Goal: Task Accomplishment & Management: Complete application form

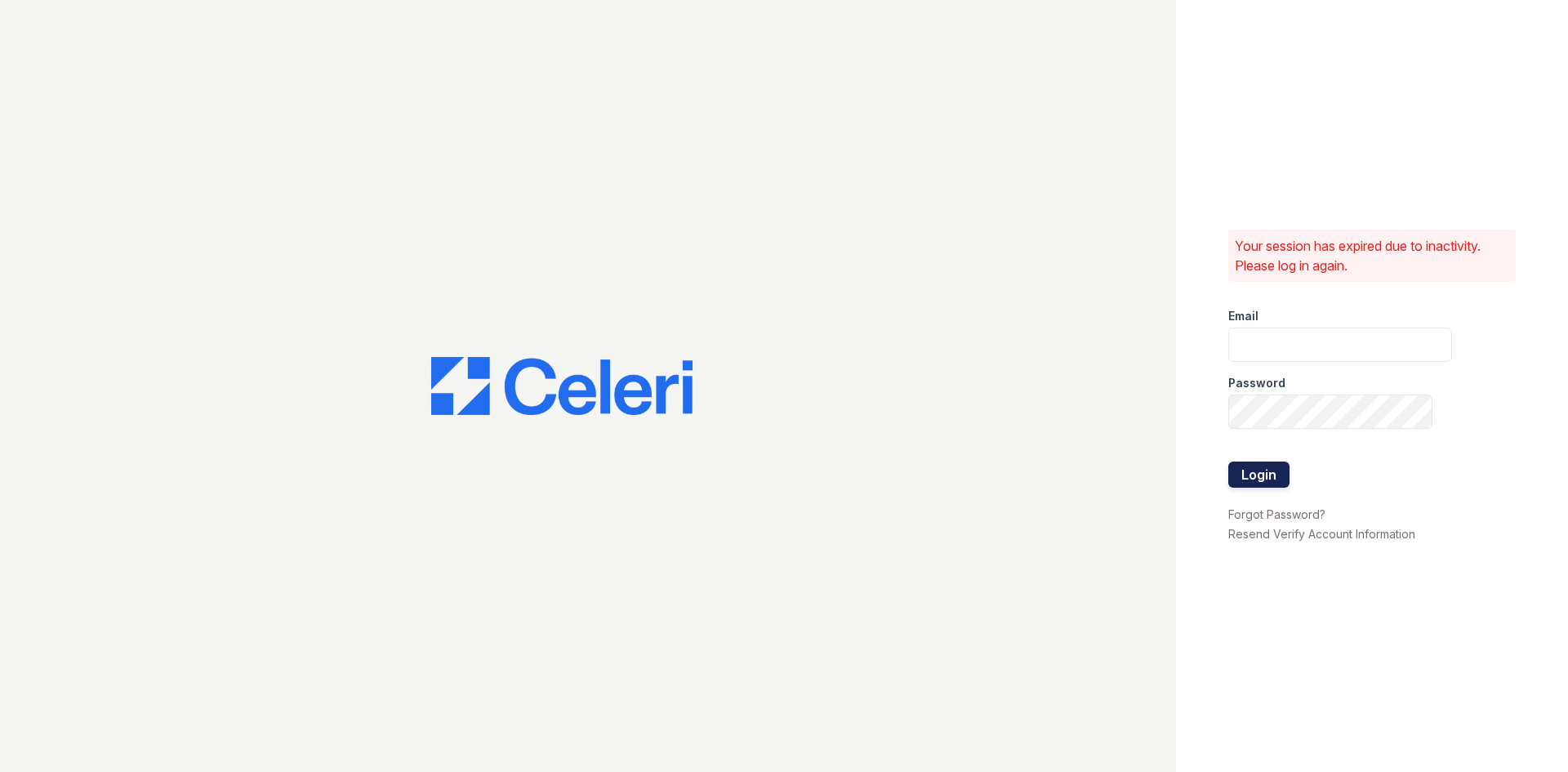
type input "tgibson@trinity-pm.com"
click at [1282, 466] on button "Login" at bounding box center [1258, 474] width 61 height 26
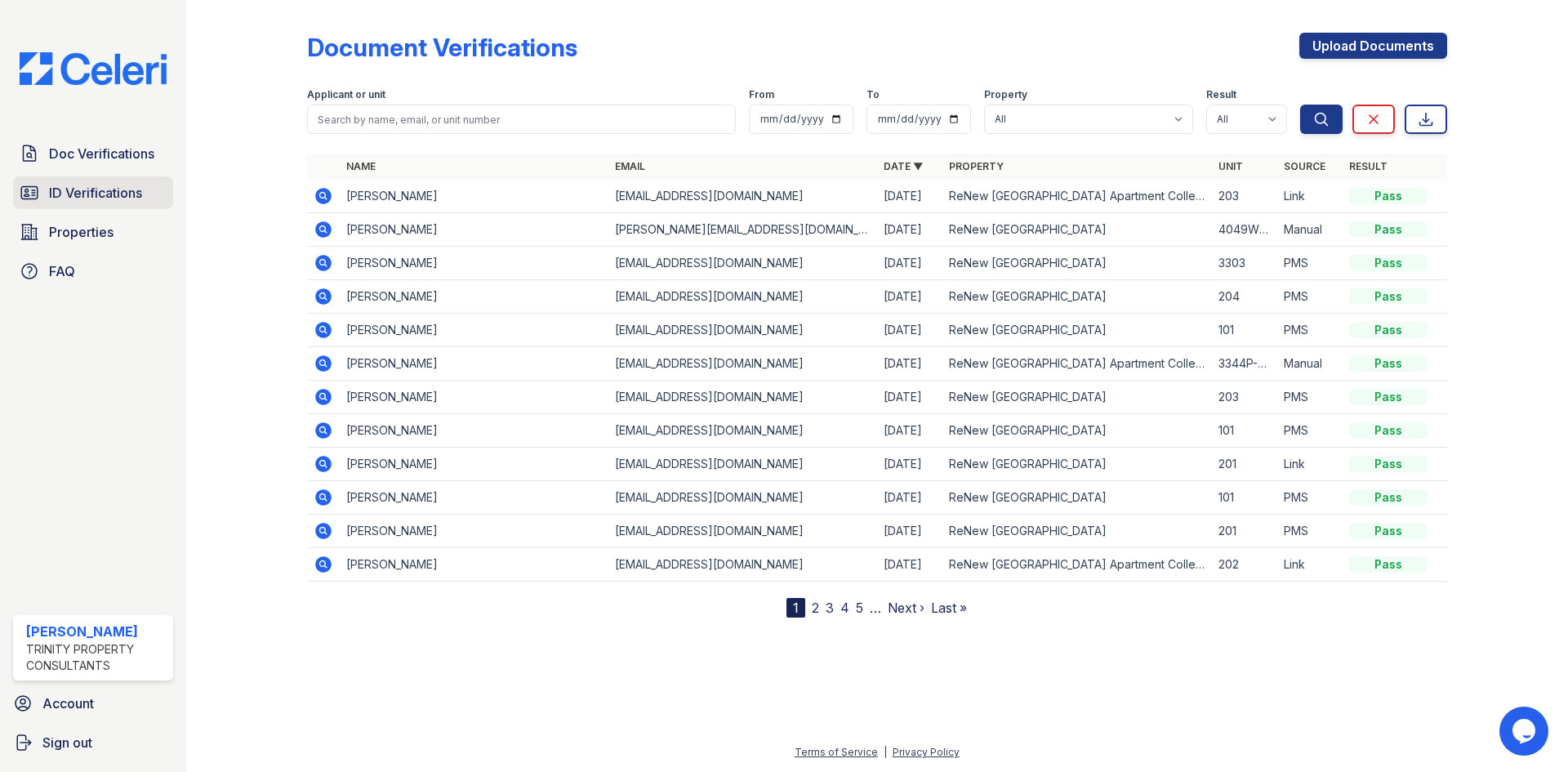
click at [123, 198] on span "ID Verifications" at bounding box center [96, 193] width 93 height 20
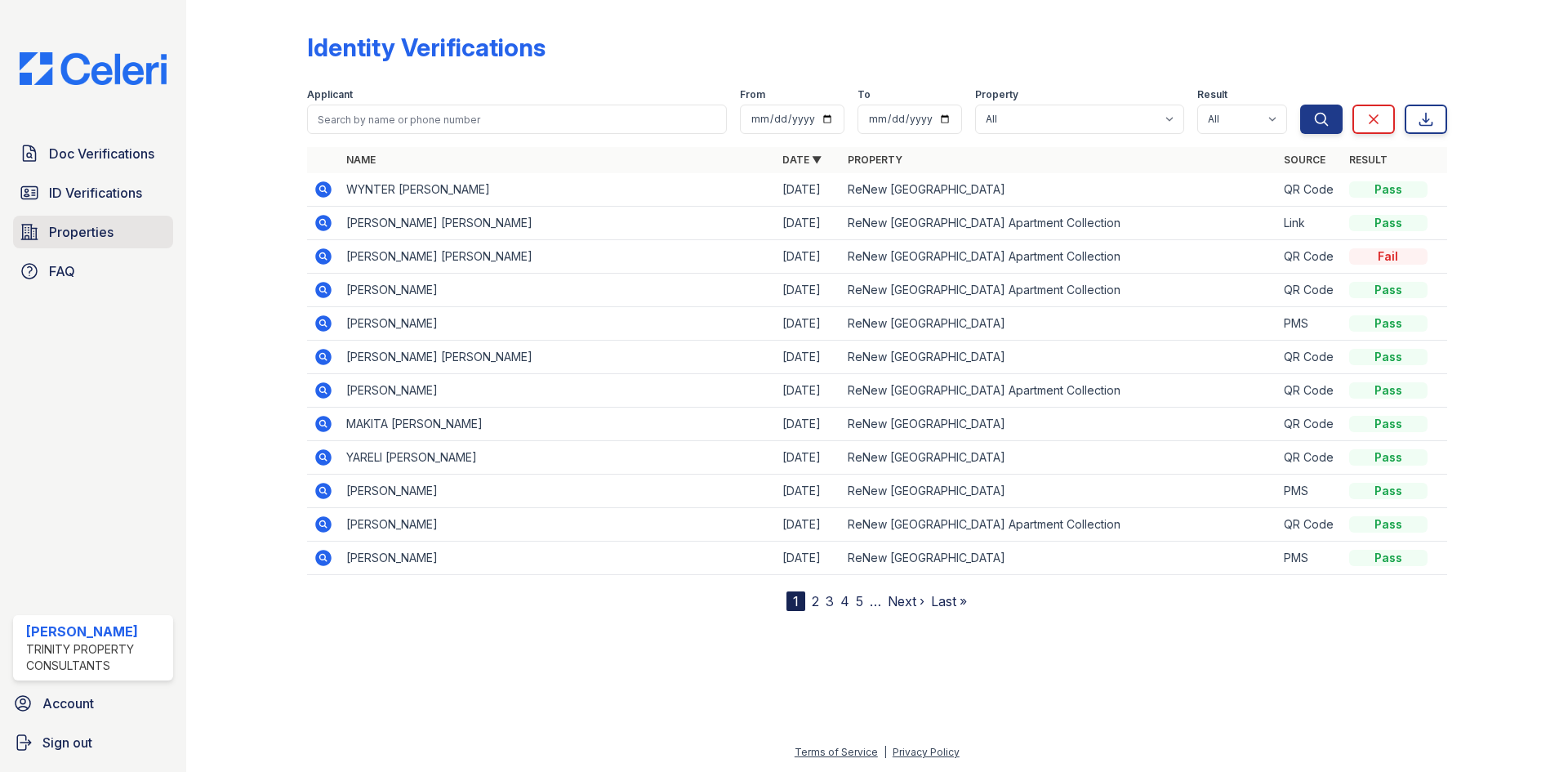
click at [75, 239] on span "Properties" at bounding box center [81, 232] width 64 height 20
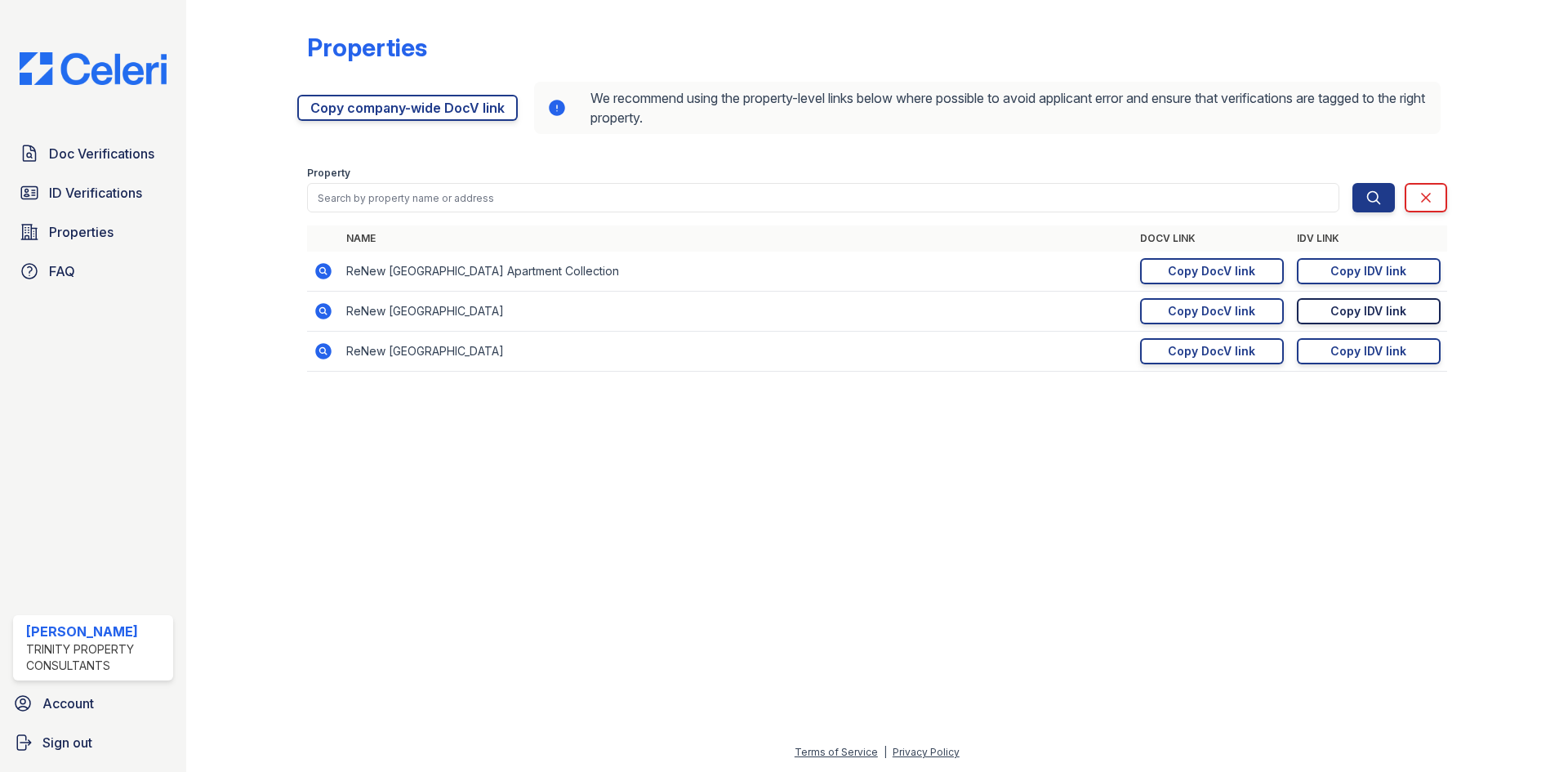
click at [1375, 306] on div "Copy IDV link" at bounding box center [1368, 311] width 76 height 17
click at [83, 181] on link "ID Verifications" at bounding box center [93, 193] width 160 height 33
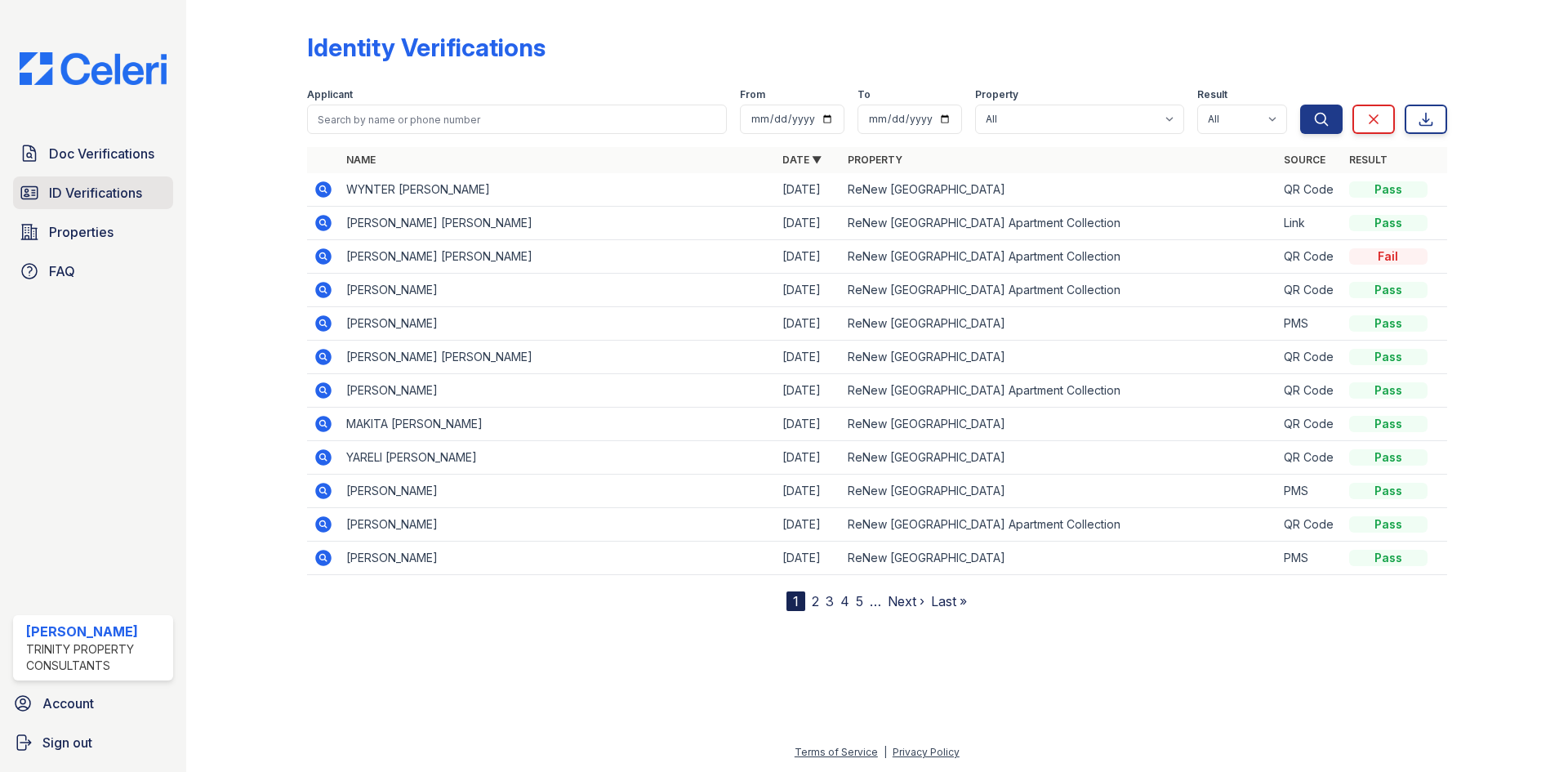
click at [57, 186] on span "ID Verifications" at bounding box center [96, 193] width 93 height 20
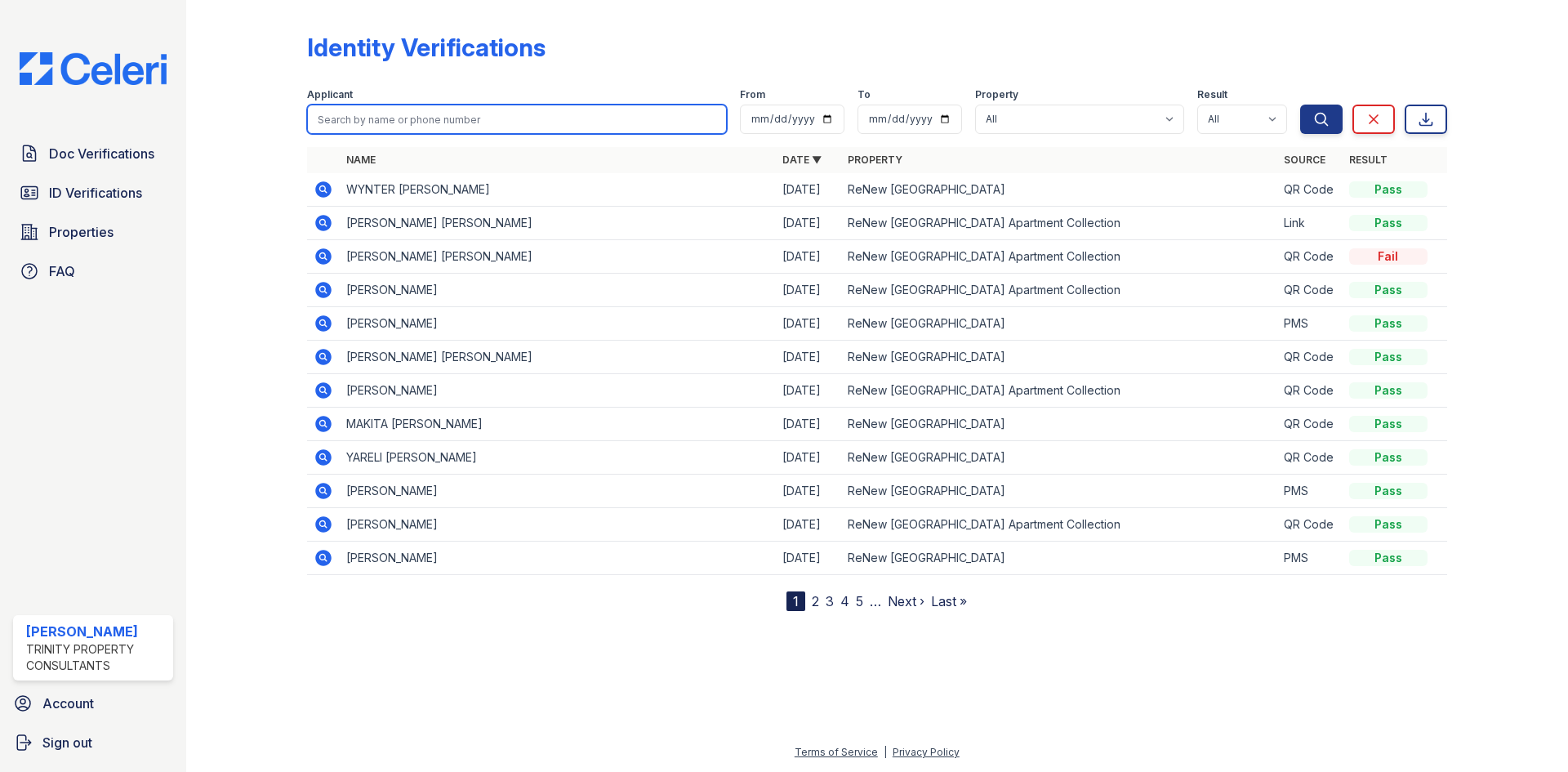
click at [359, 117] on input "search" at bounding box center [517, 118] width 420 height 29
type input "brad"
click at [1300, 104] on button "Search" at bounding box center [1321, 118] width 43 height 29
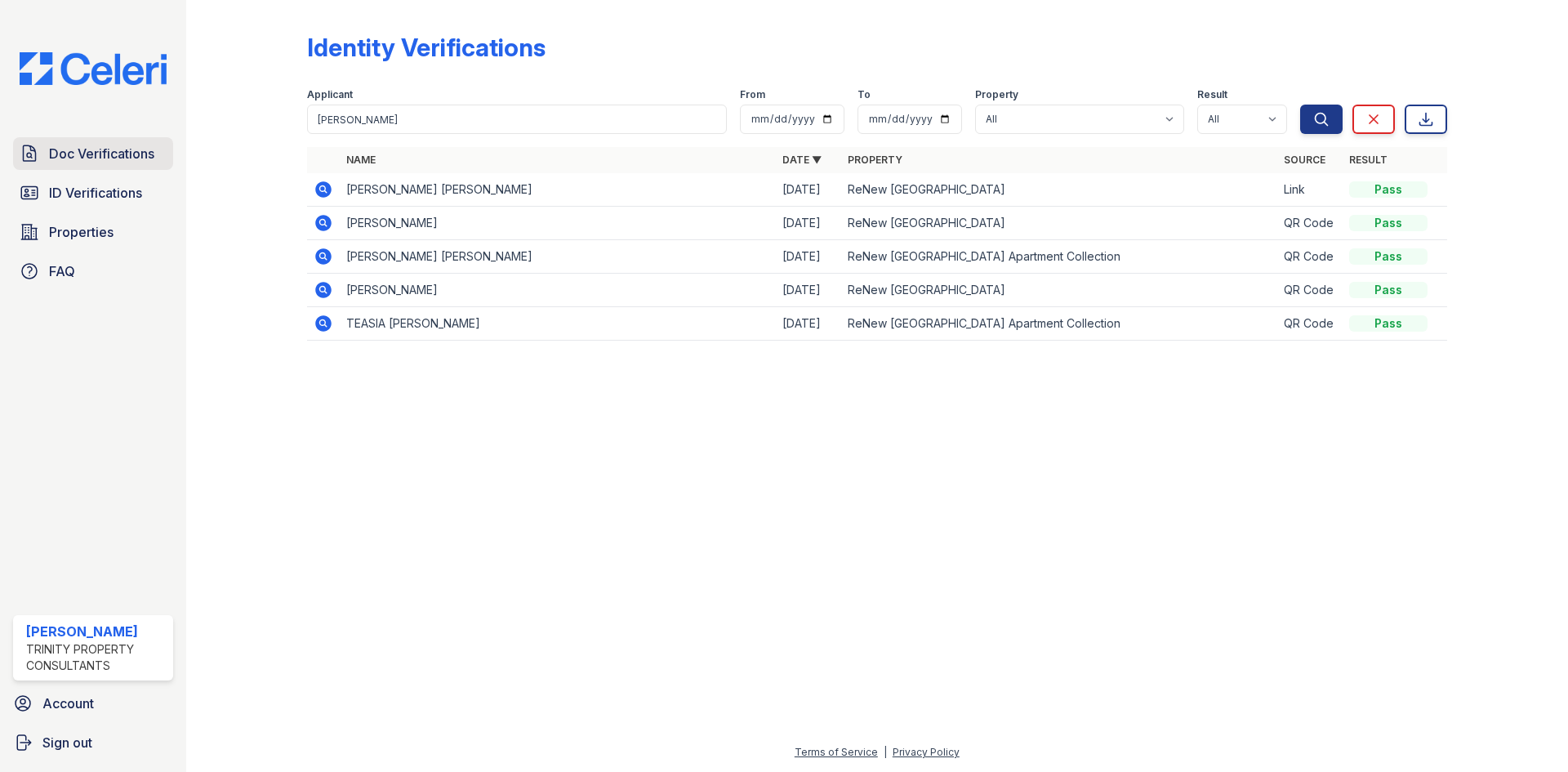
click at [116, 152] on span "Doc Verifications" at bounding box center [102, 153] width 105 height 20
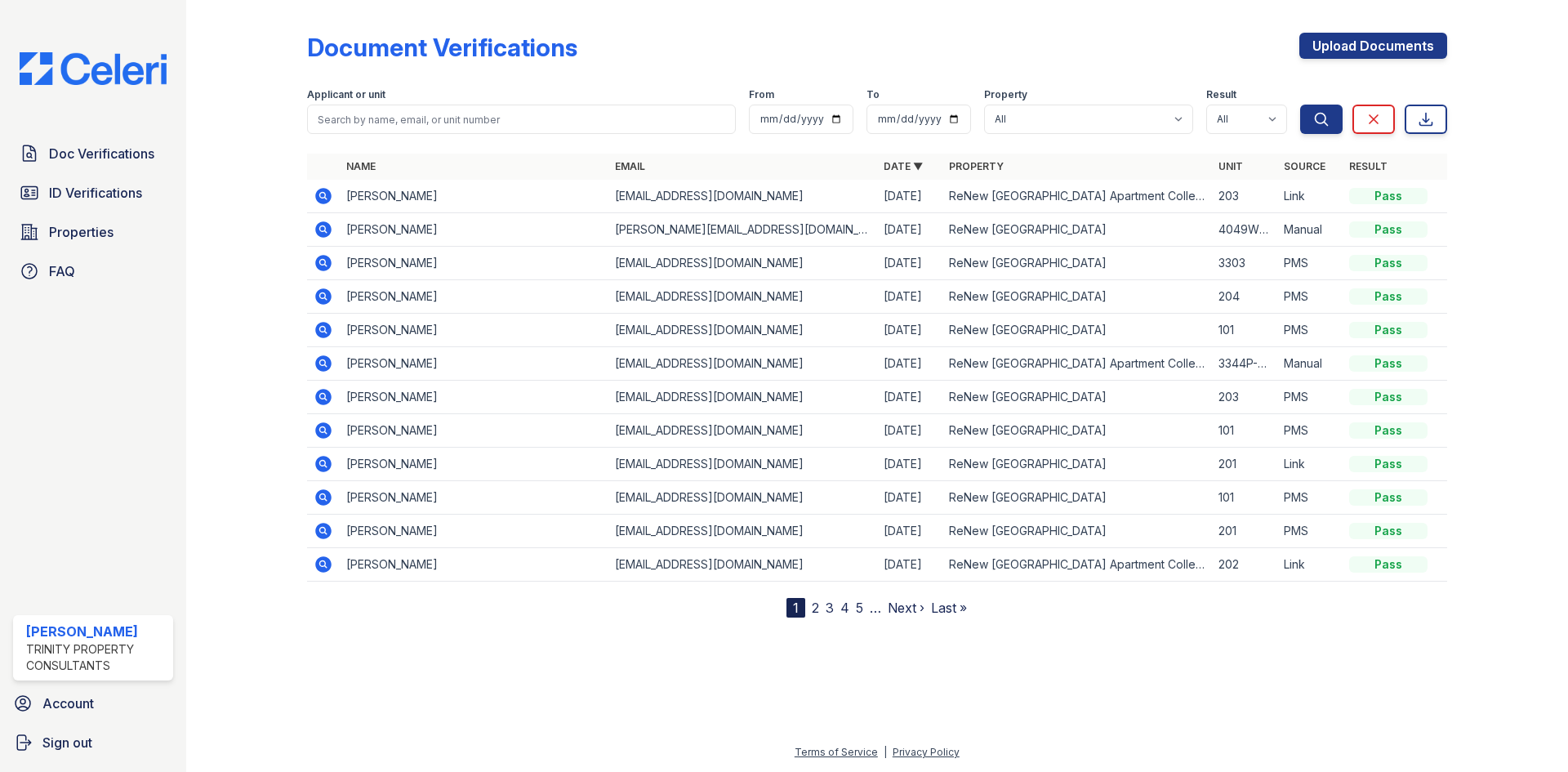
click at [116, 152] on span "Doc Verifications" at bounding box center [102, 153] width 105 height 20
click at [98, 199] on span "ID Verifications" at bounding box center [96, 193] width 93 height 20
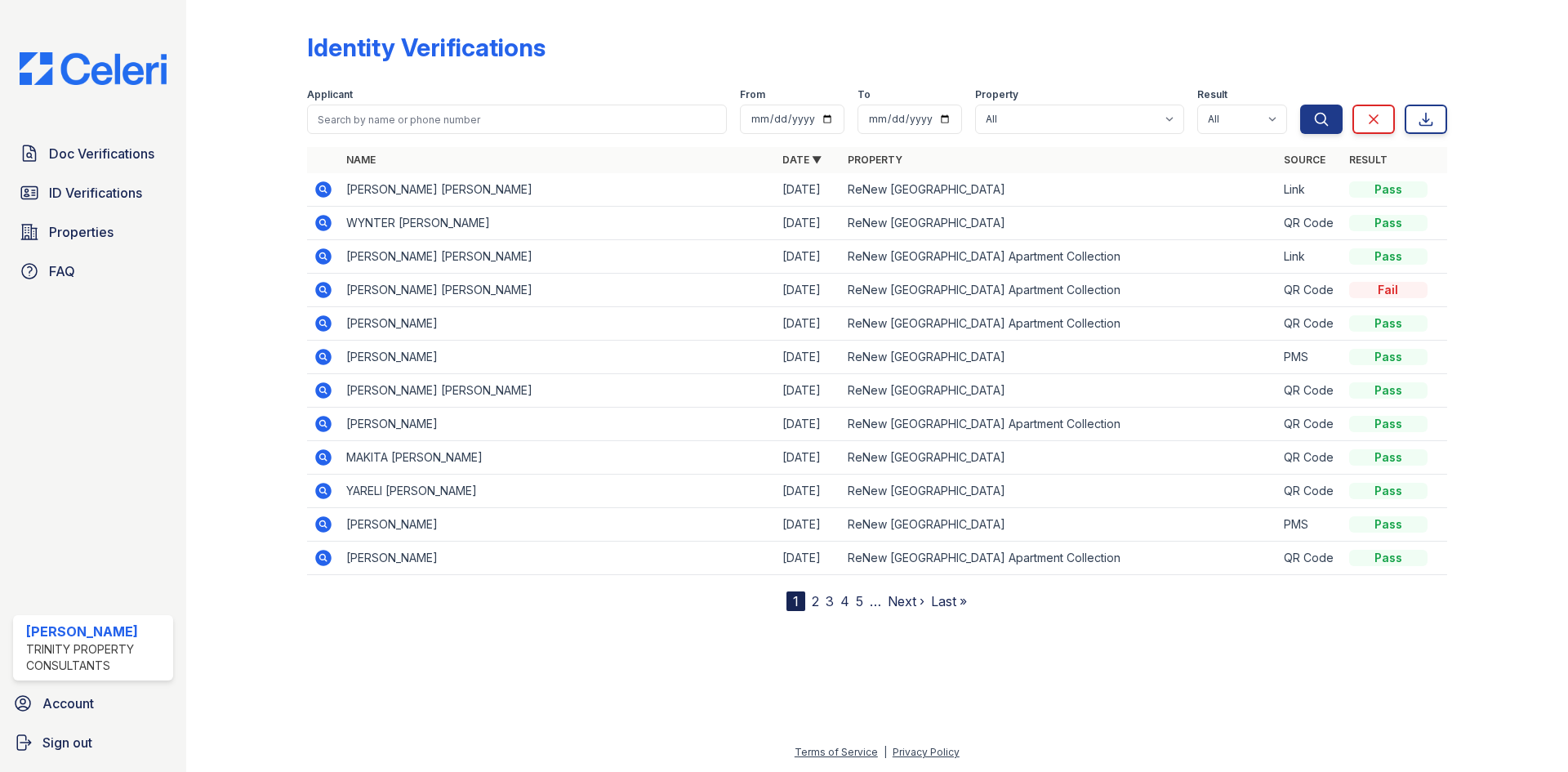
click at [98, 199] on span "ID Verifications" at bounding box center [96, 193] width 93 height 20
click at [326, 188] on icon at bounding box center [323, 189] width 17 height 17
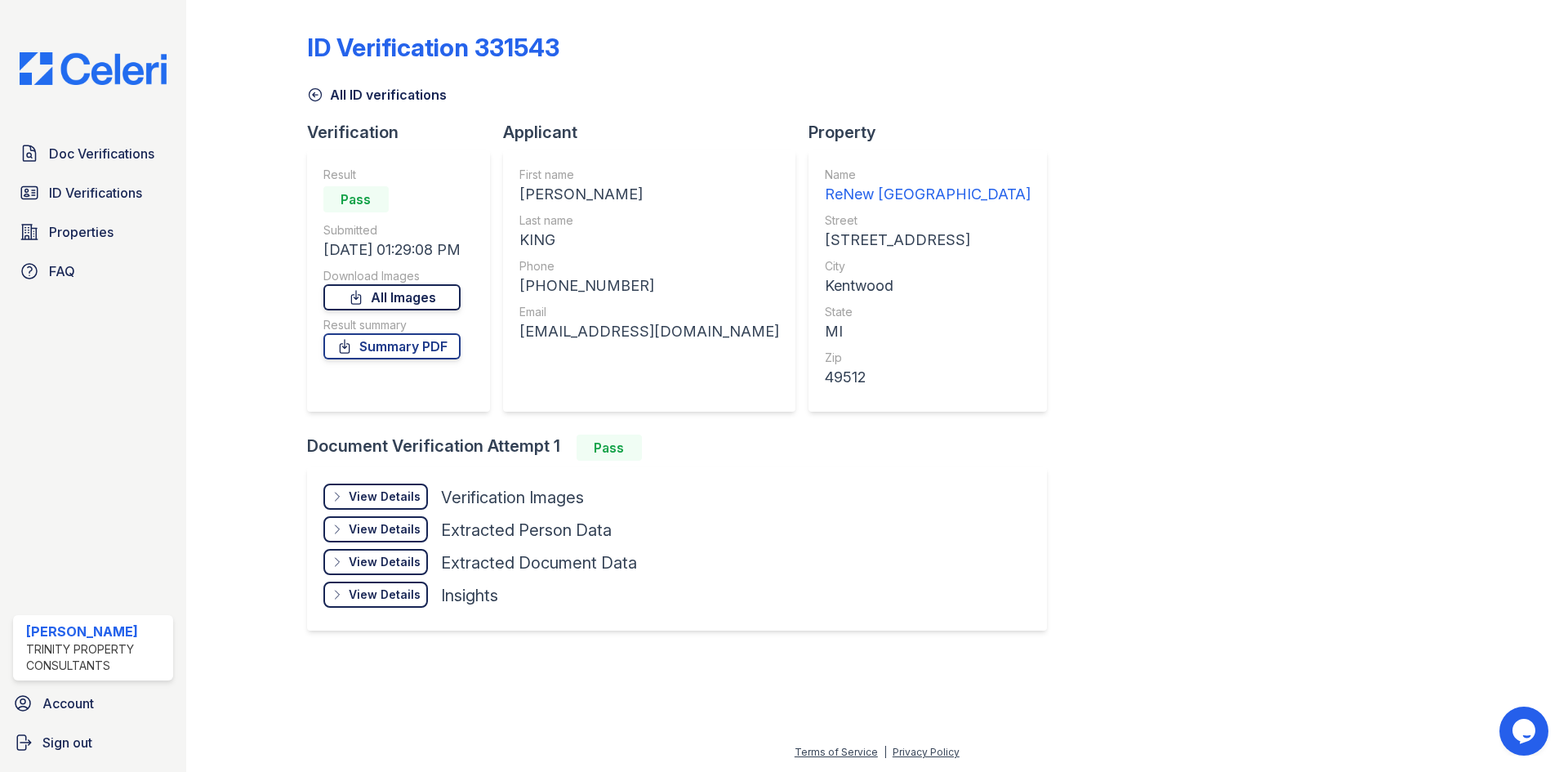
click at [434, 299] on link "All Images" at bounding box center [392, 297] width 138 height 26
click at [383, 492] on div "View Details" at bounding box center [384, 497] width 72 height 17
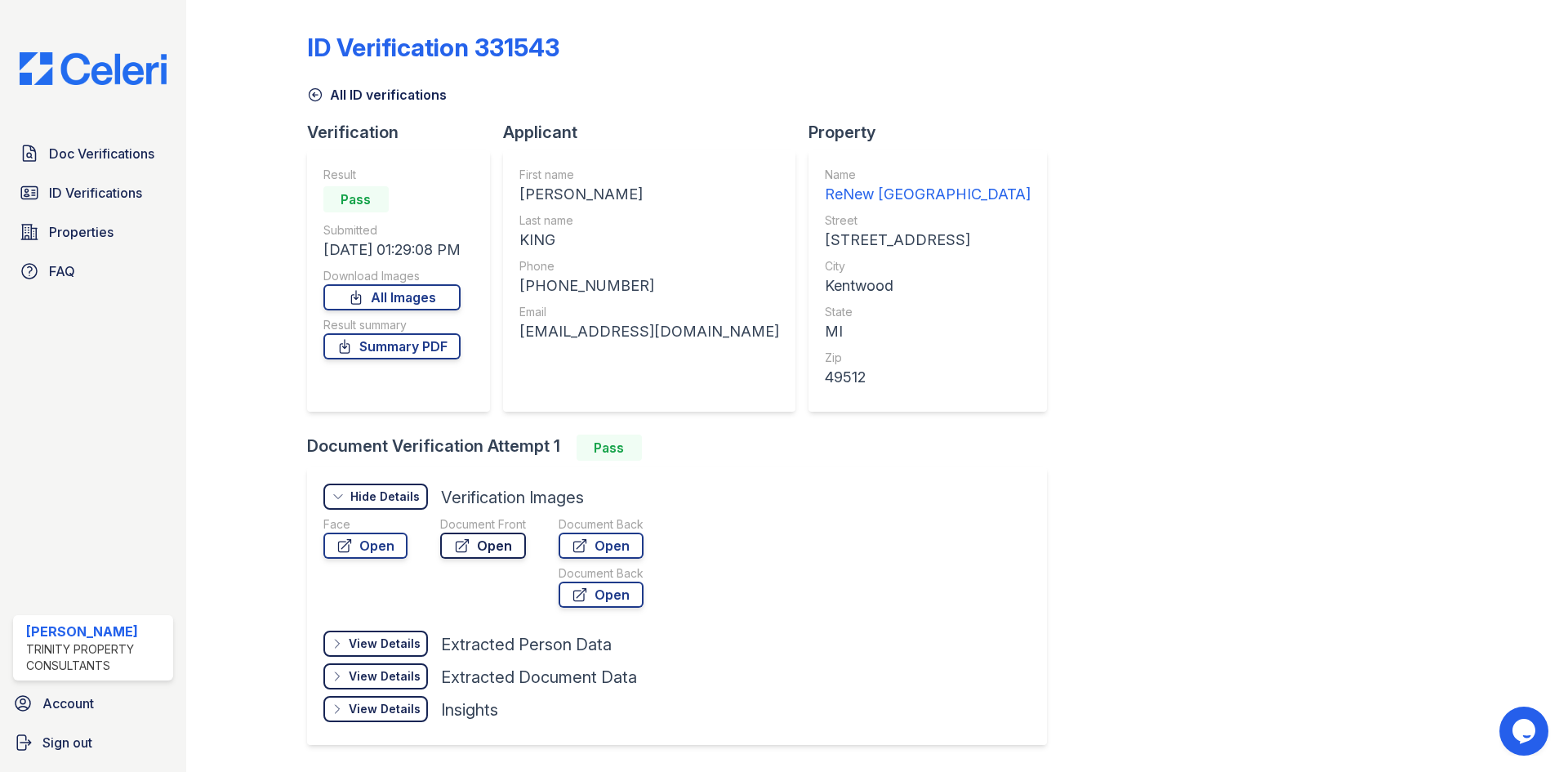
click at [480, 543] on link "Open" at bounding box center [483, 545] width 86 height 26
click at [619, 542] on link "Open" at bounding box center [601, 545] width 85 height 26
click at [348, 352] on icon at bounding box center [344, 347] width 9 height 13
click at [93, 200] on span "ID Verifications" at bounding box center [96, 193] width 93 height 20
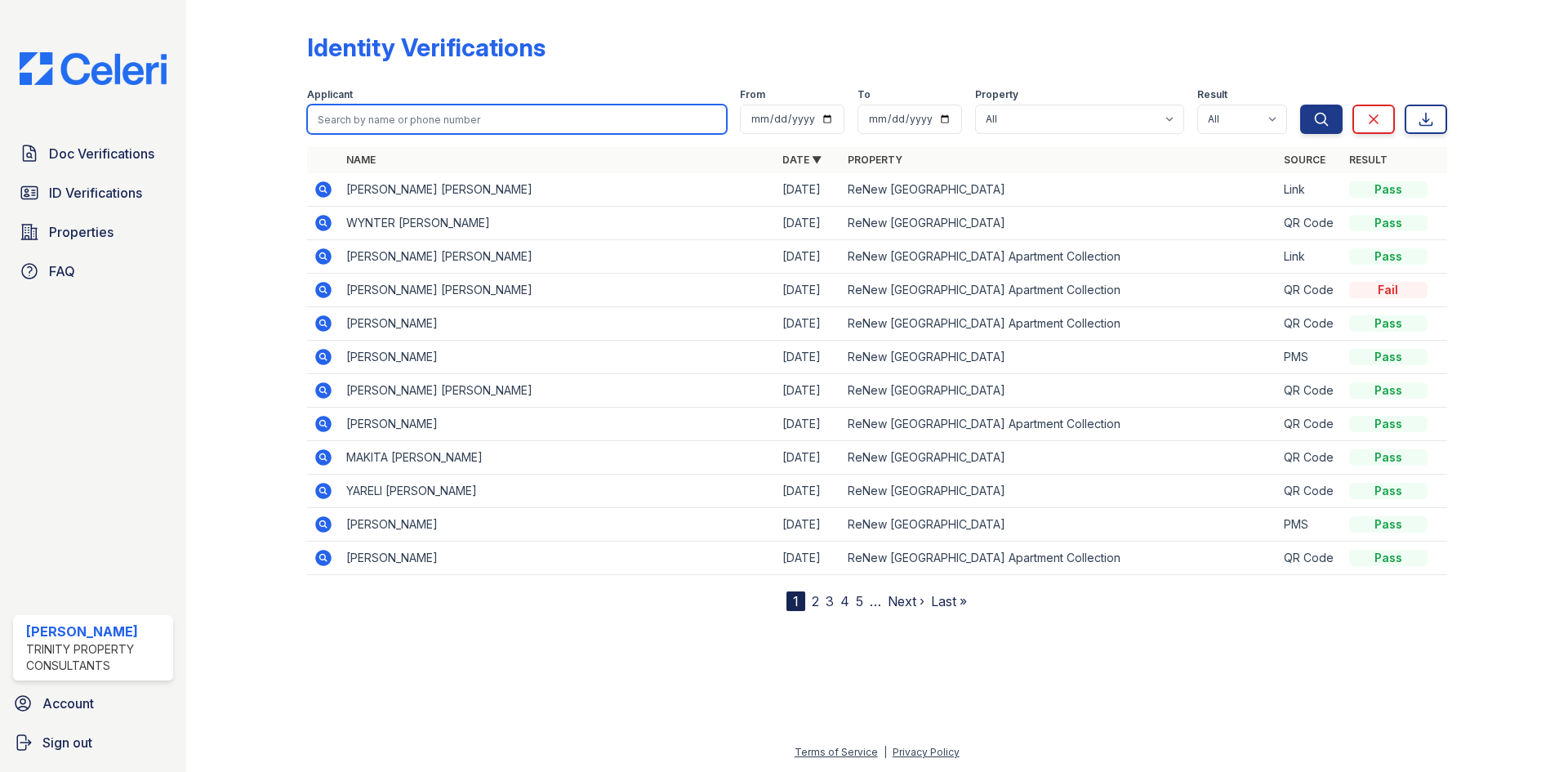
click at [365, 118] on input "search" at bounding box center [517, 118] width 420 height 29
type input "jillian"
click at [1300, 104] on button "Search" at bounding box center [1321, 118] width 43 height 29
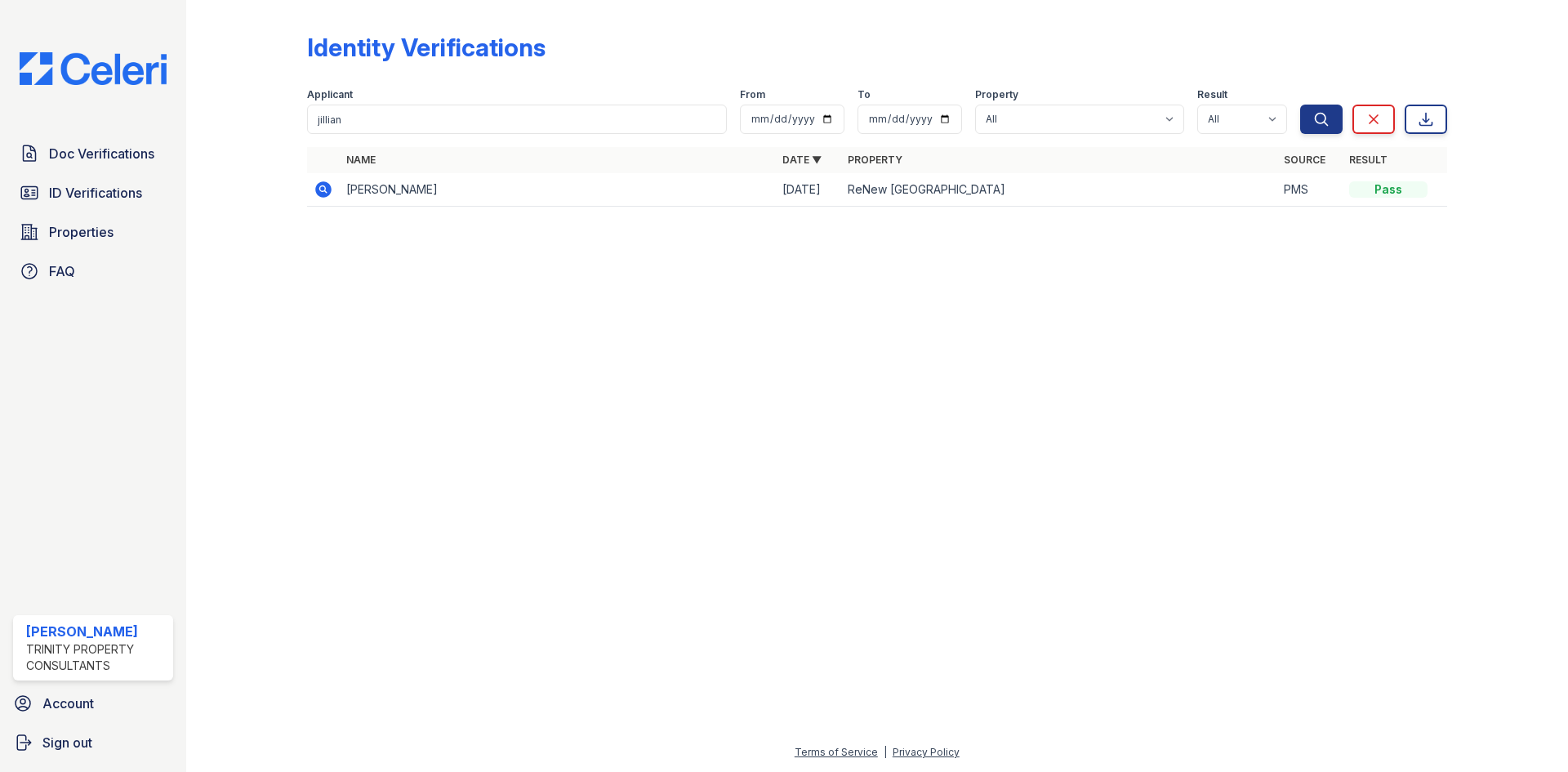
click at [319, 183] on icon at bounding box center [323, 189] width 17 height 17
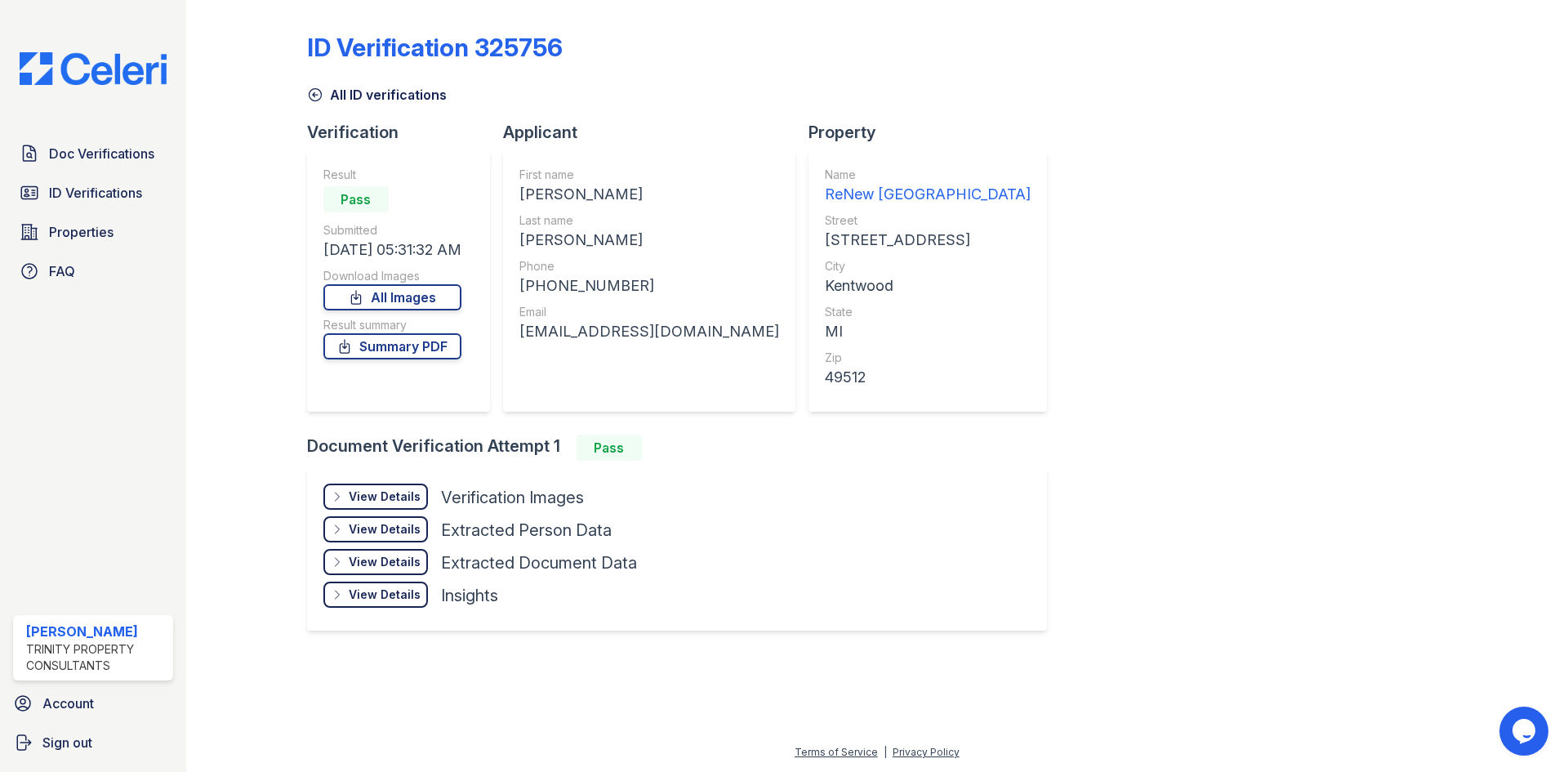
click at [392, 486] on div "View Details Details" at bounding box center [375, 496] width 104 height 26
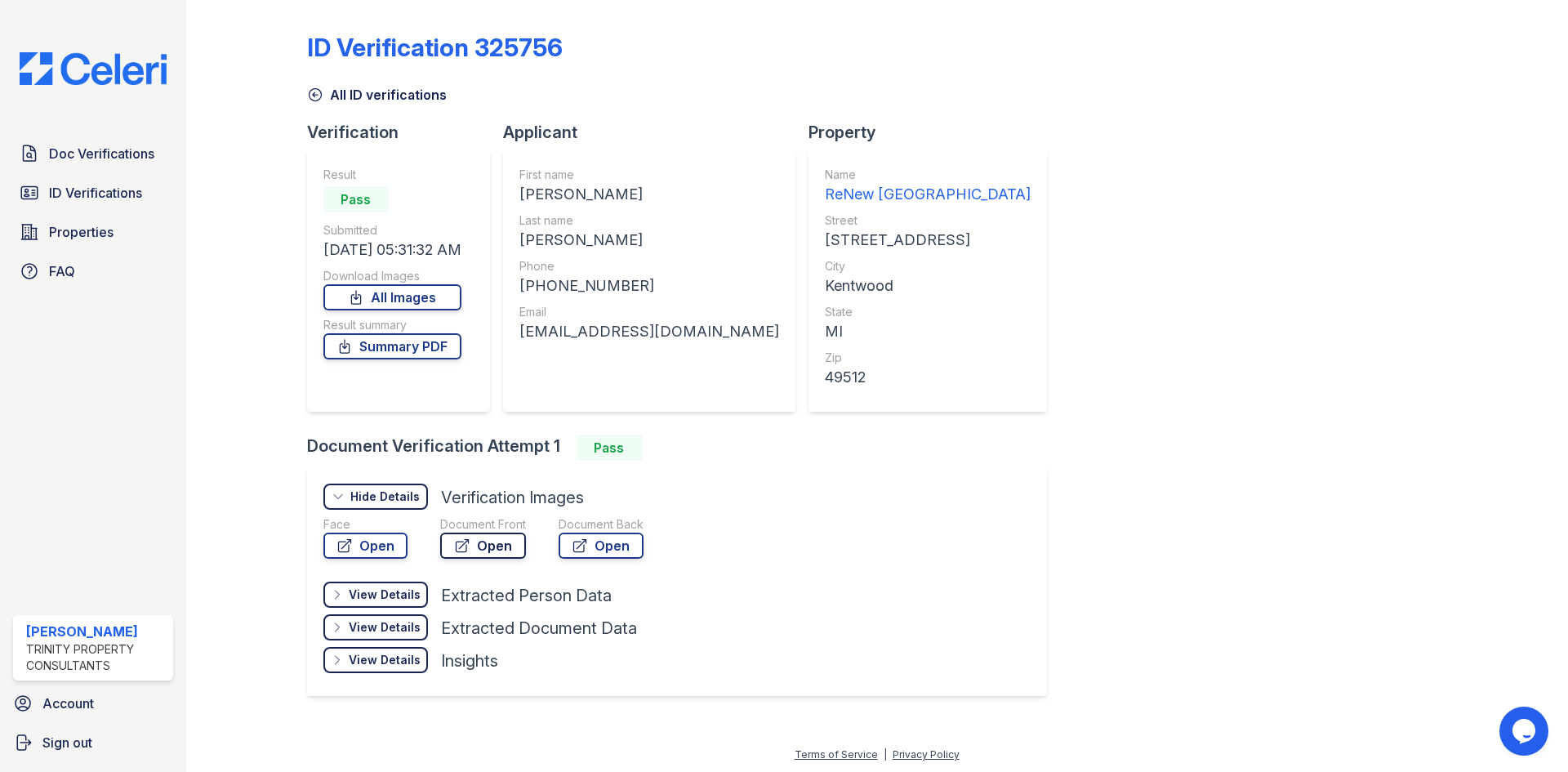
click at [480, 541] on link "Open" at bounding box center [483, 545] width 86 height 26
click at [624, 539] on link "Open" at bounding box center [601, 545] width 85 height 26
click at [413, 343] on link "Summary PDF" at bounding box center [393, 346] width 138 height 26
click at [112, 164] on link "Doc Verifications" at bounding box center [93, 153] width 160 height 33
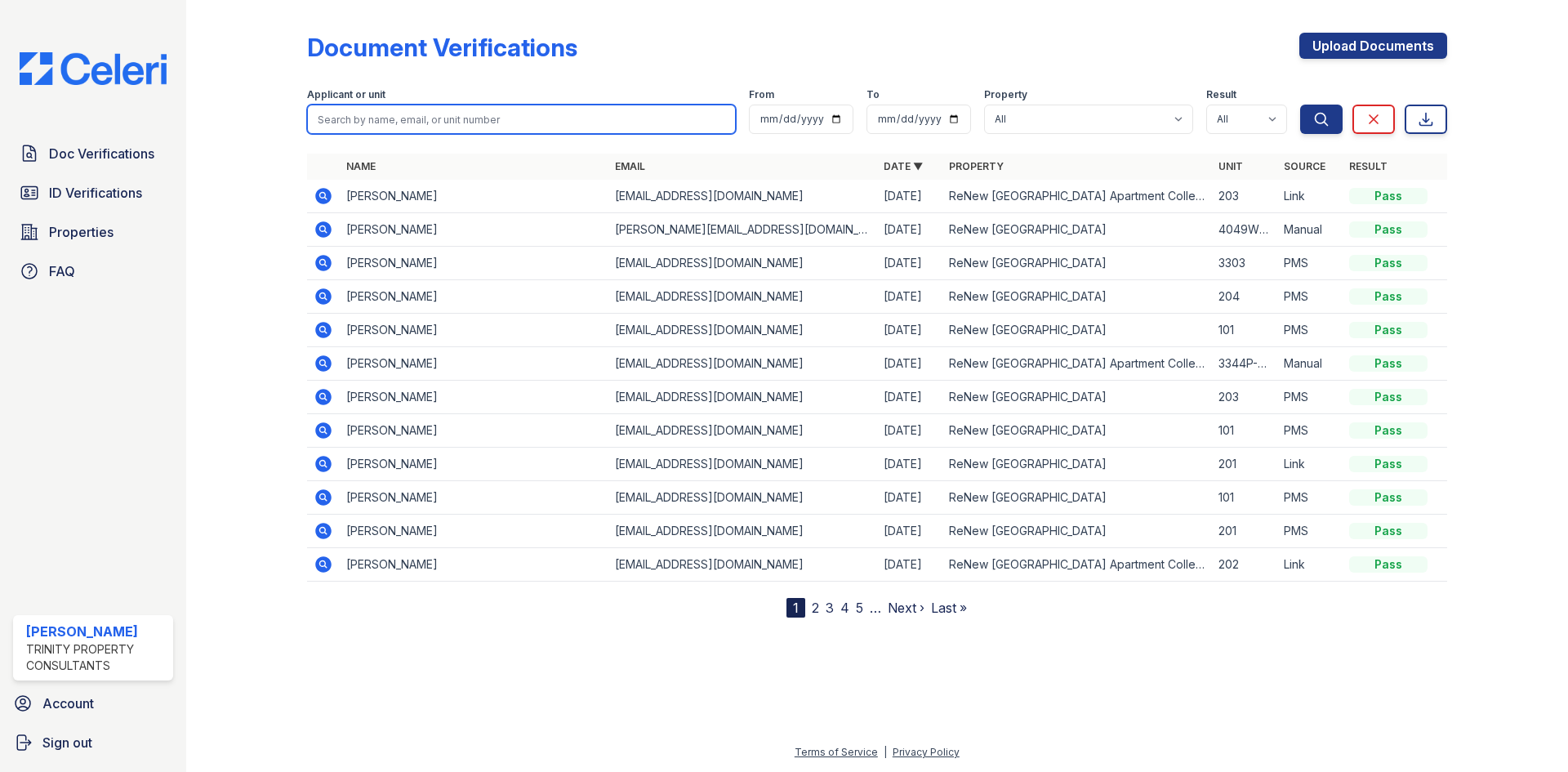
click at [412, 123] on input "search" at bounding box center [521, 118] width 428 height 29
type input "delke"
click at [1300, 104] on button "Search" at bounding box center [1321, 118] width 43 height 29
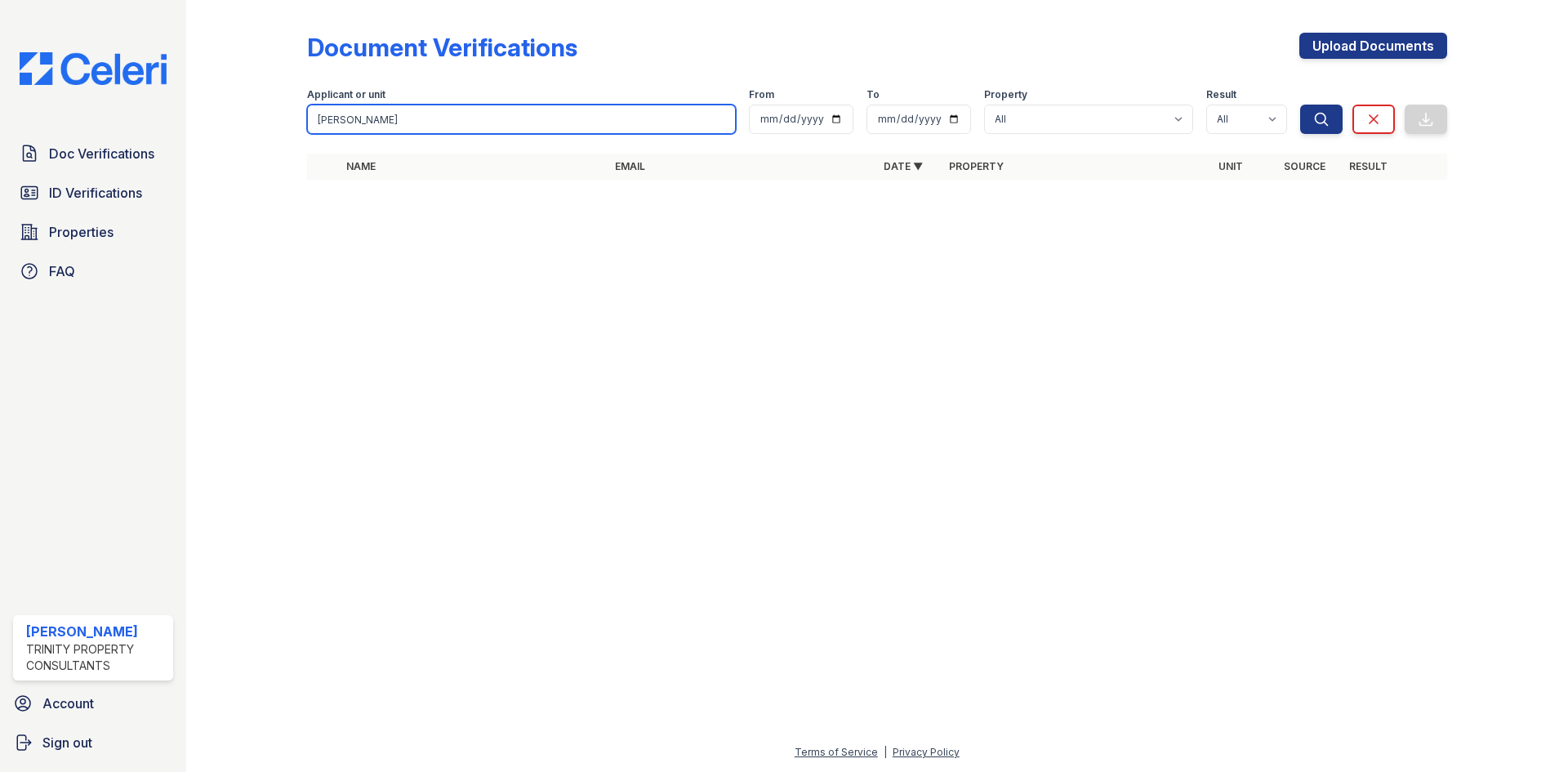
click at [412, 123] on input "delke" at bounding box center [521, 118] width 428 height 29
type input "king"
click at [1300, 104] on button "Search" at bounding box center [1321, 118] width 43 height 29
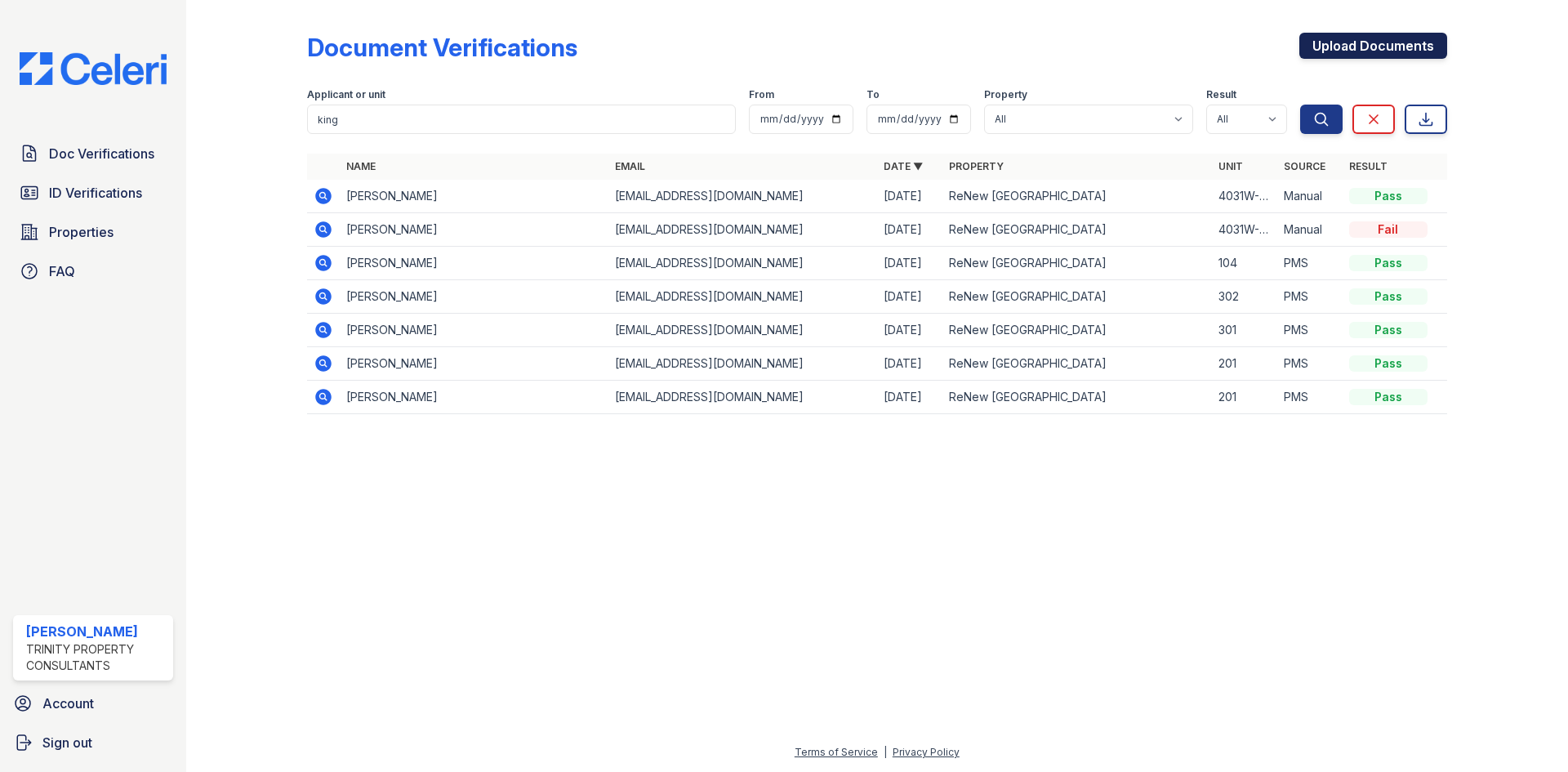
click at [1393, 38] on link "Upload Documents" at bounding box center [1373, 45] width 148 height 26
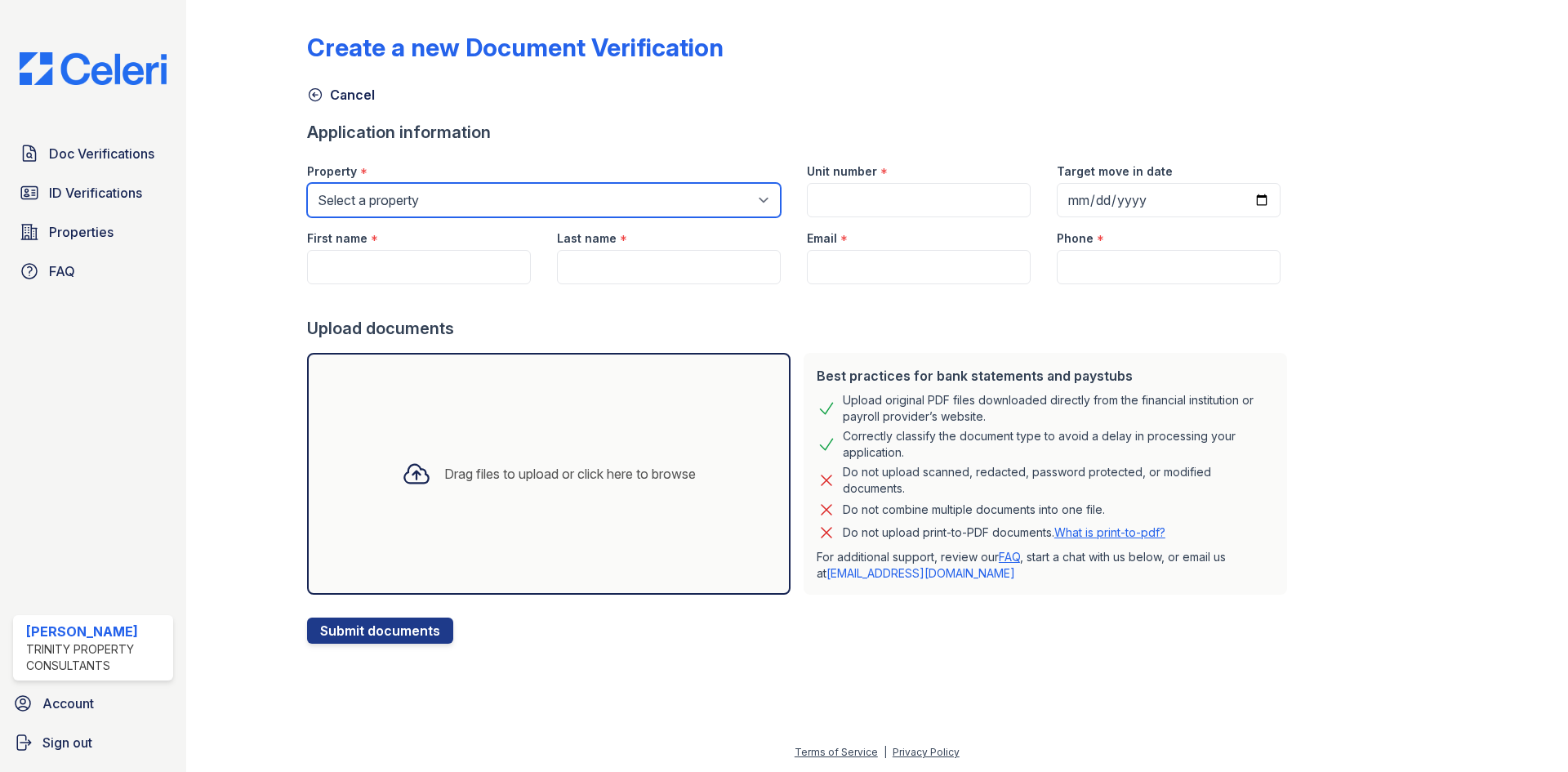
click at [485, 204] on select "Select a property ReNew Woodland Ranch Apartment Collection ReNew Woodland Ranc…" at bounding box center [544, 199] width 473 height 34
select select "141"
click at [307, 183] on select "Select a property ReNew Woodland Ranch Apartment Collection ReNew Woodland Ranc…" at bounding box center [544, 199] width 473 height 34
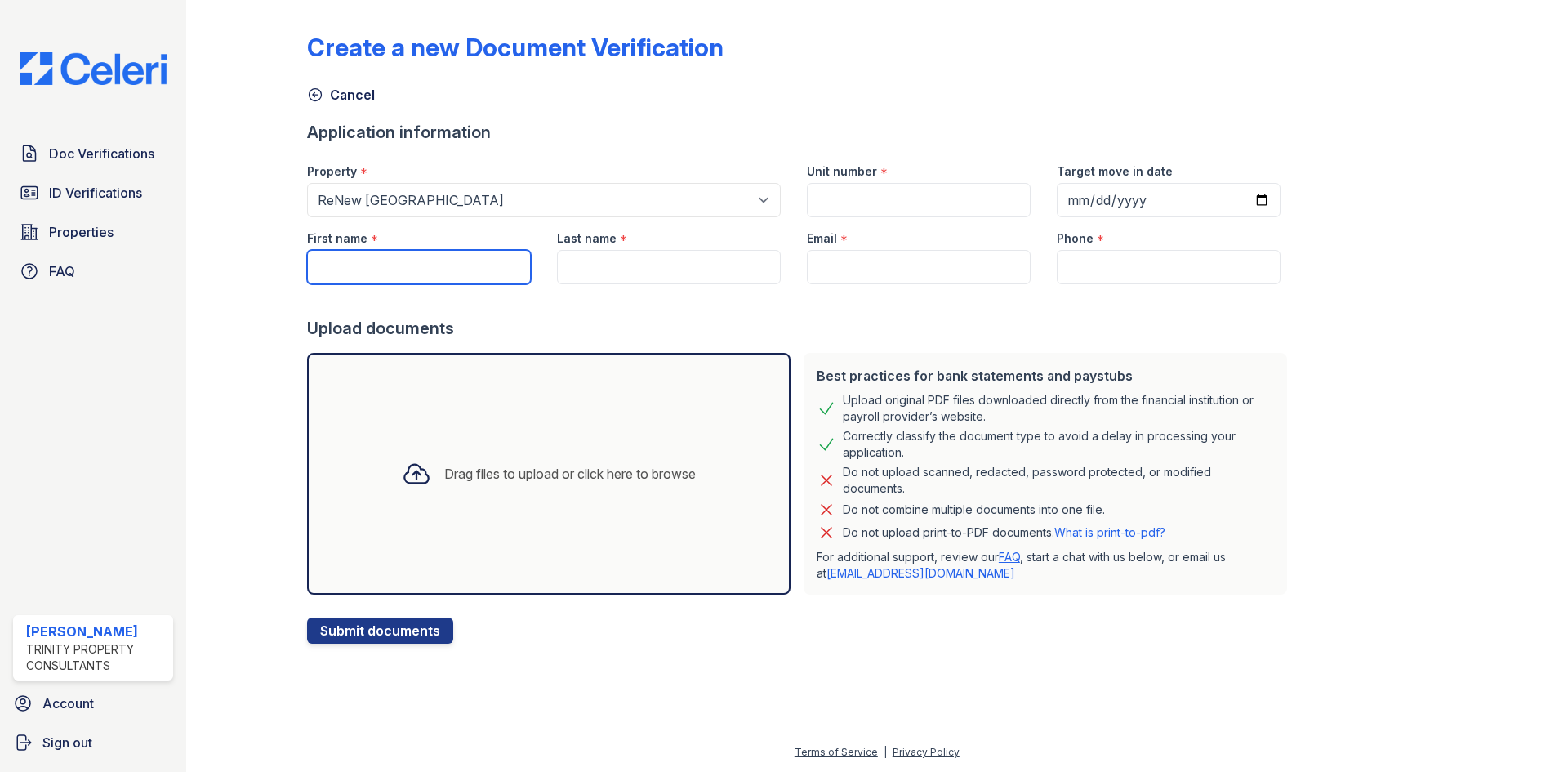
click at [458, 273] on input "First name" at bounding box center [418, 267] width 223 height 34
type input "Jillian"
click at [680, 278] on input "Last name" at bounding box center [669, 267] width 223 height 34
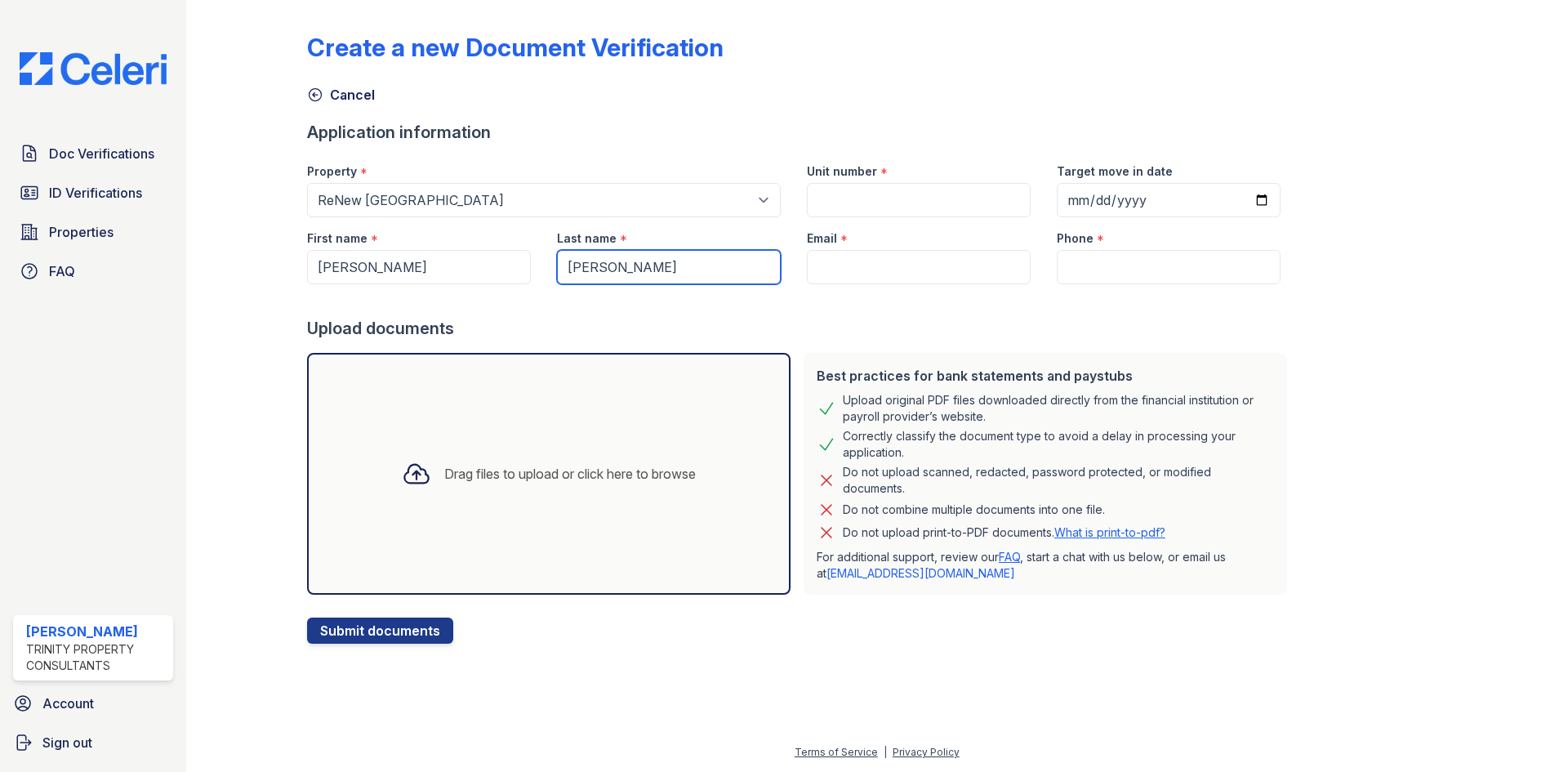
type input "Delke"
click at [876, 278] on input "Email" at bounding box center [919, 267] width 223 height 34
paste input "jdelke16@gmail.com"
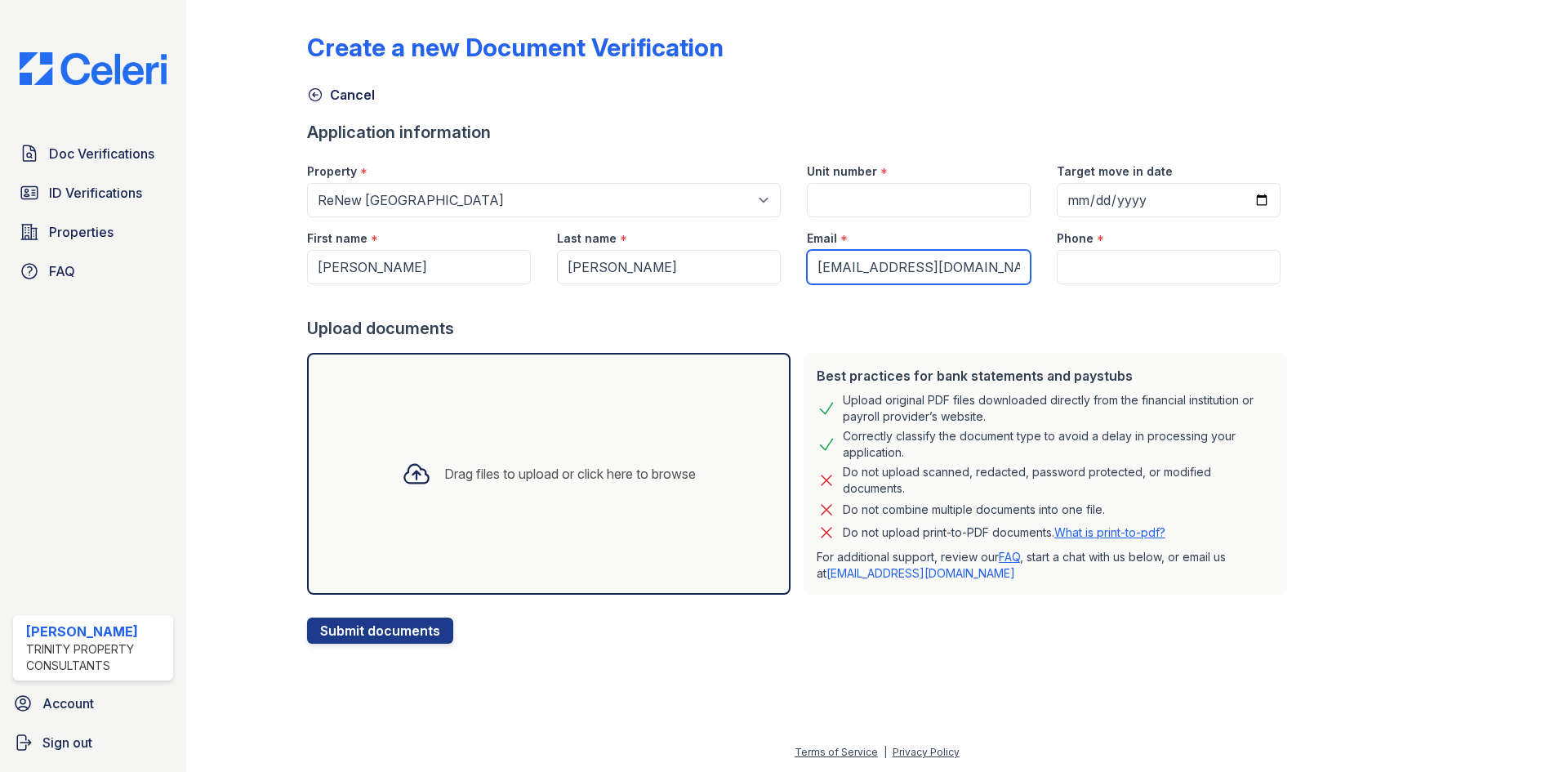
type input "jdelke16@gmail.com"
click at [1102, 267] on input "Phone" at bounding box center [1169, 267] width 223 height 34
paste input "989-351-7773"
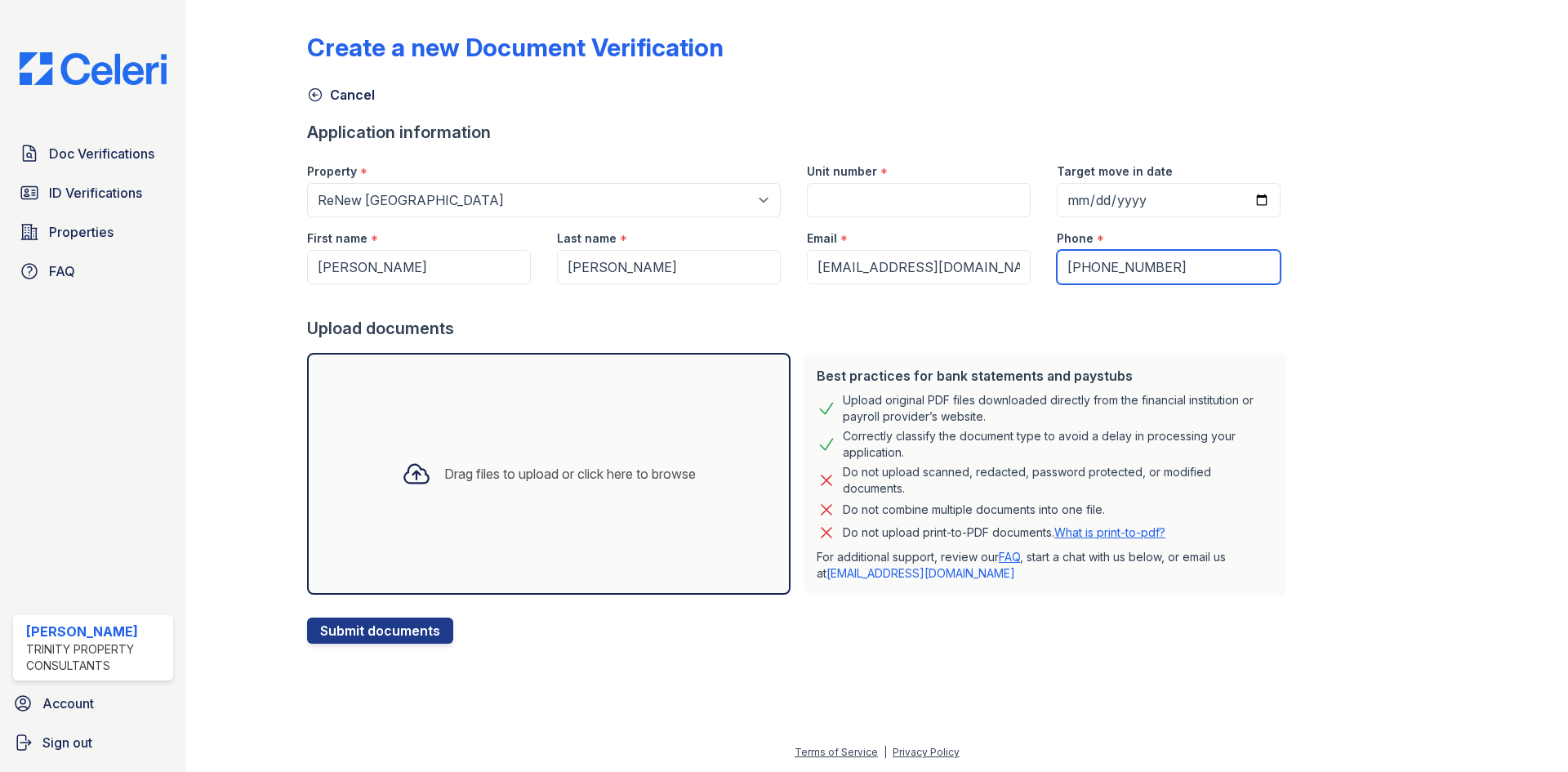
type input "989-351-7773"
click at [884, 193] on input "Unit number" at bounding box center [919, 199] width 223 height 34
paste input "3318P - 301"
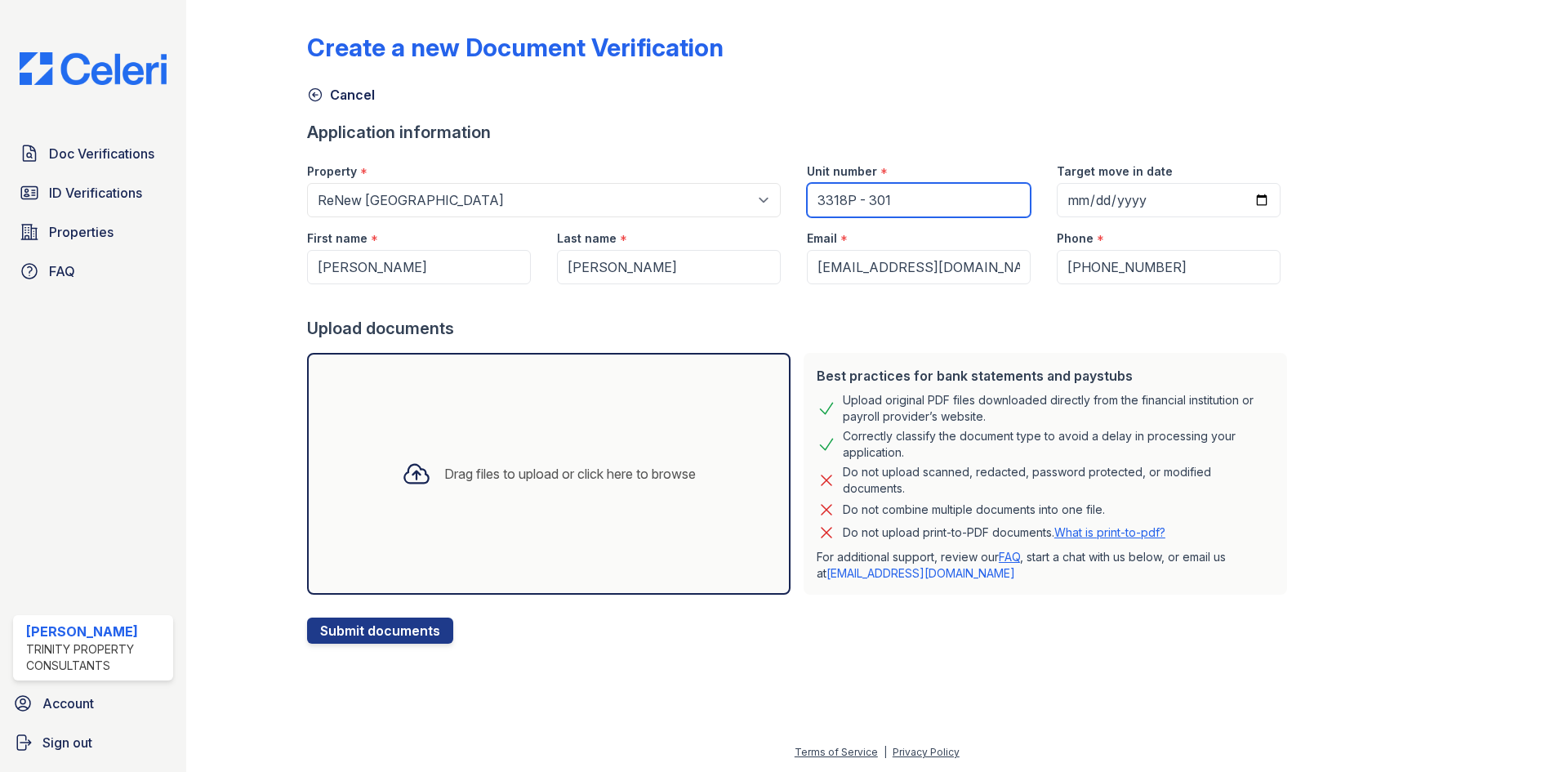
type input "3318P - 301"
click at [487, 456] on div "Drag files to upload or click here to browse" at bounding box center [549, 474] width 320 height 56
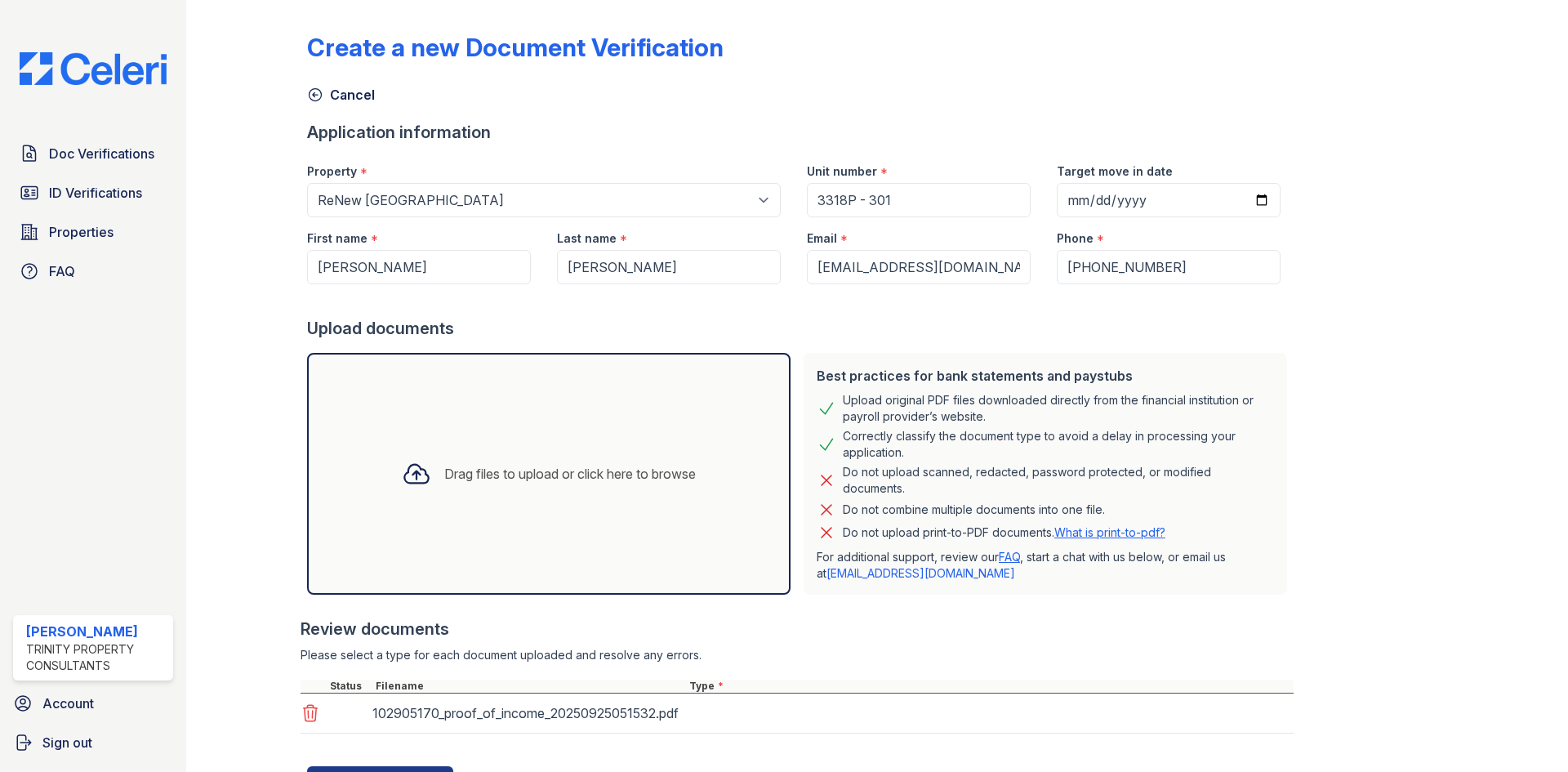
click at [507, 444] on div "Drag files to upload or click here to browse" at bounding box center [549, 474] width 483 height 242
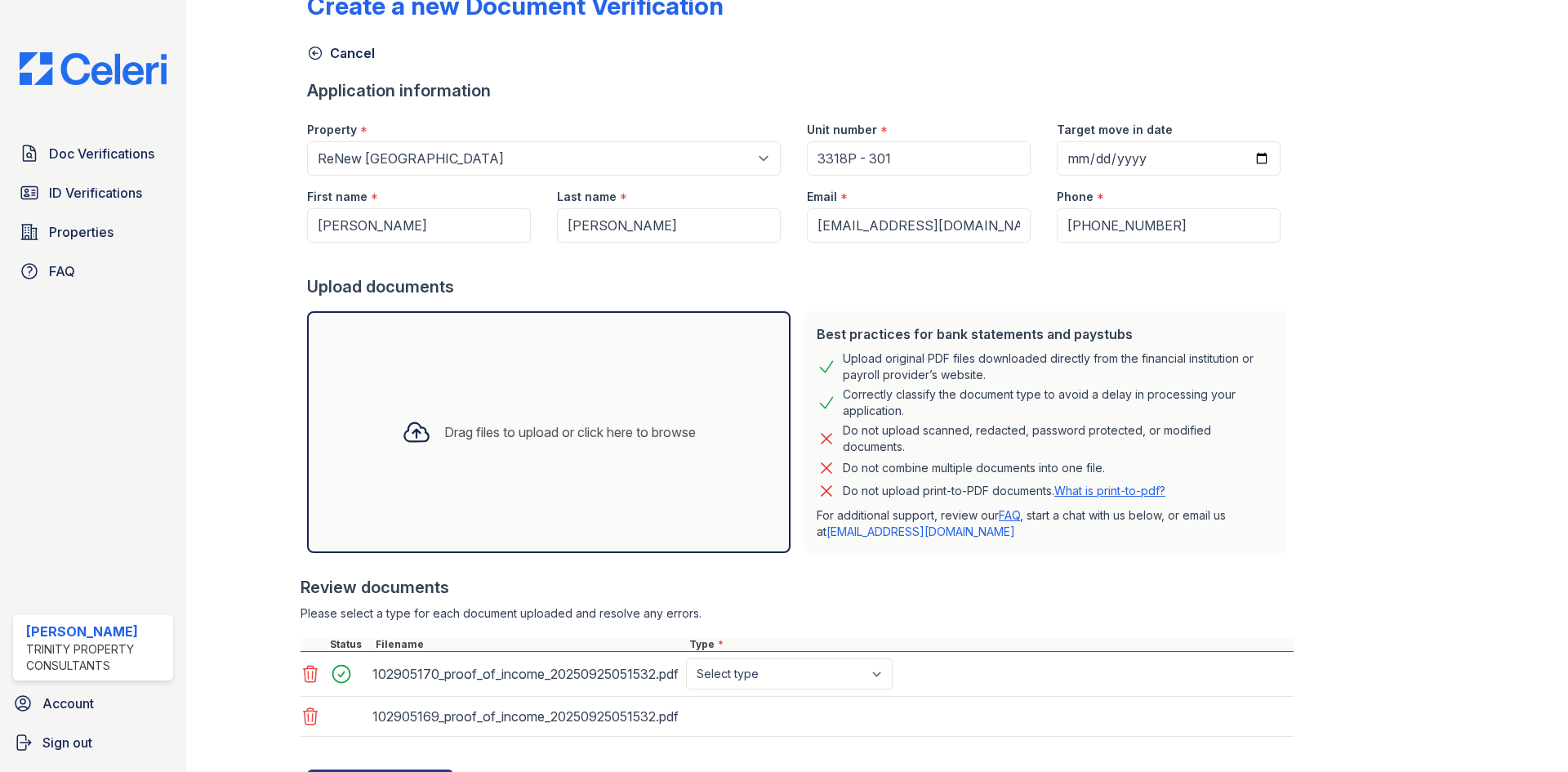
scroll to position [121, 0]
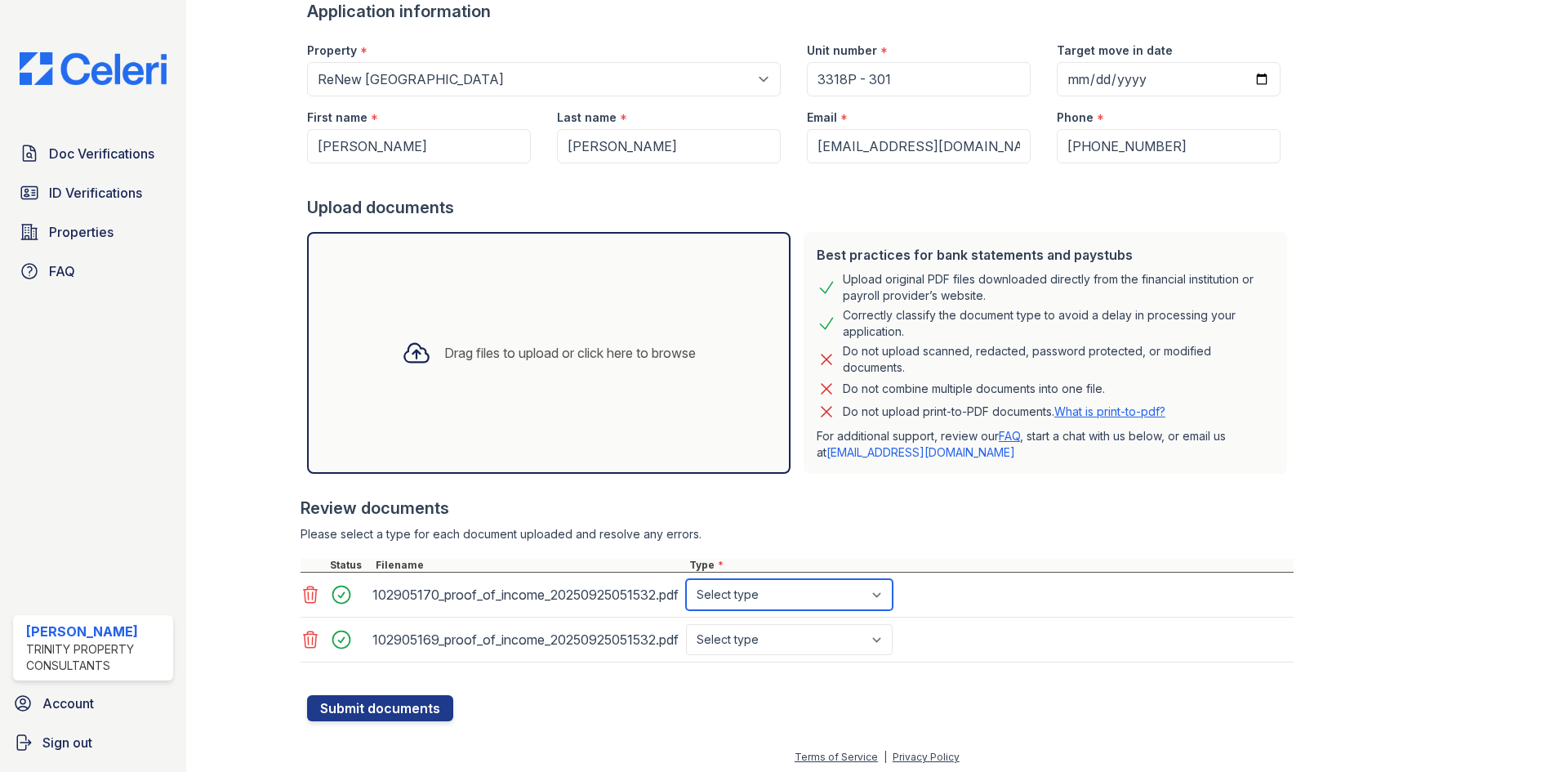
click at [761, 583] on select "Select type Paystub Bank Statement Offer Letter Tax Documents Benefit Award Let…" at bounding box center [789, 594] width 207 height 31
select select "paystub"
click at [686, 579] on select "Select type Paystub Bank Statement Offer Letter Tax Documents Benefit Award Let…" at bounding box center [789, 594] width 207 height 31
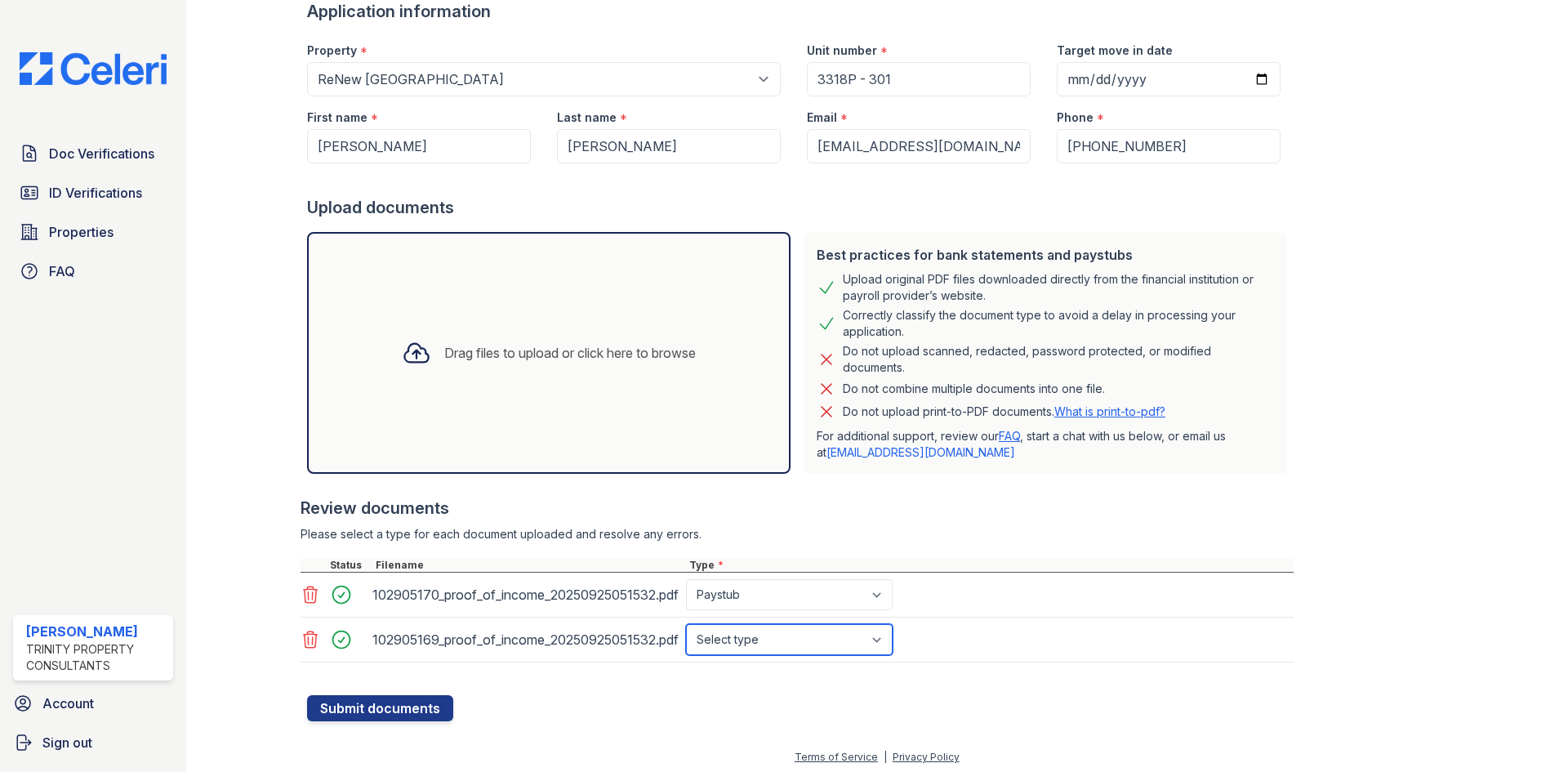
click at [787, 637] on select "Select type Paystub Bank Statement Offer Letter Tax Documents Benefit Award Let…" at bounding box center [789, 639] width 207 height 31
select select "paystub"
click at [686, 624] on select "Select type Paystub Bank Statement Offer Letter Tax Documents Benefit Award Let…" at bounding box center [789, 639] width 207 height 31
drag, startPoint x: 612, startPoint y: 714, endPoint x: 543, endPoint y: 714, distance: 69.0
click at [611, 714] on form "Application information Property * Select a property ReNew Woodland Ranch Apart…" at bounding box center [799, 360] width 986 height 721
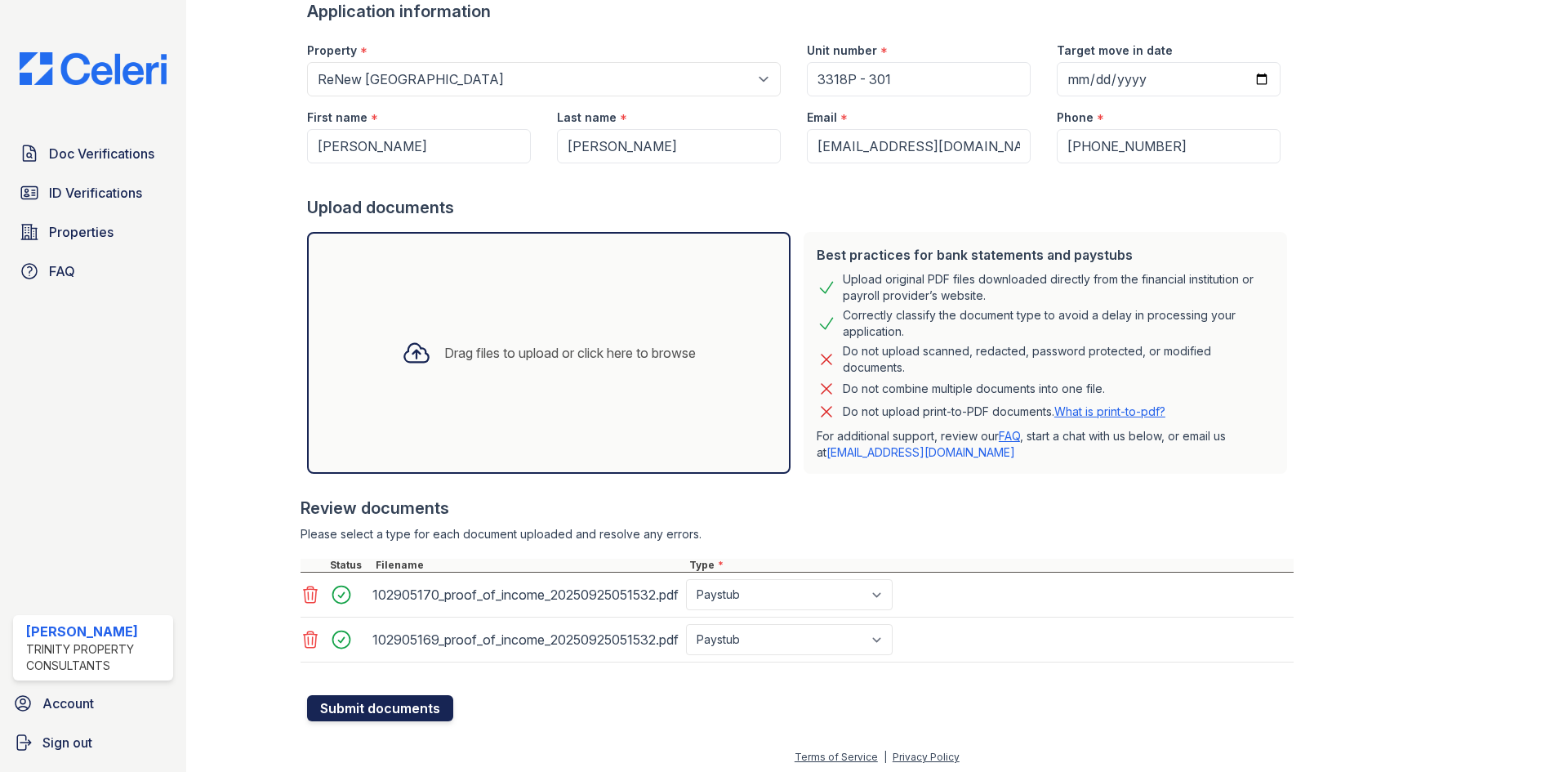
click at [415, 709] on button "Submit documents" at bounding box center [379, 708] width 146 height 26
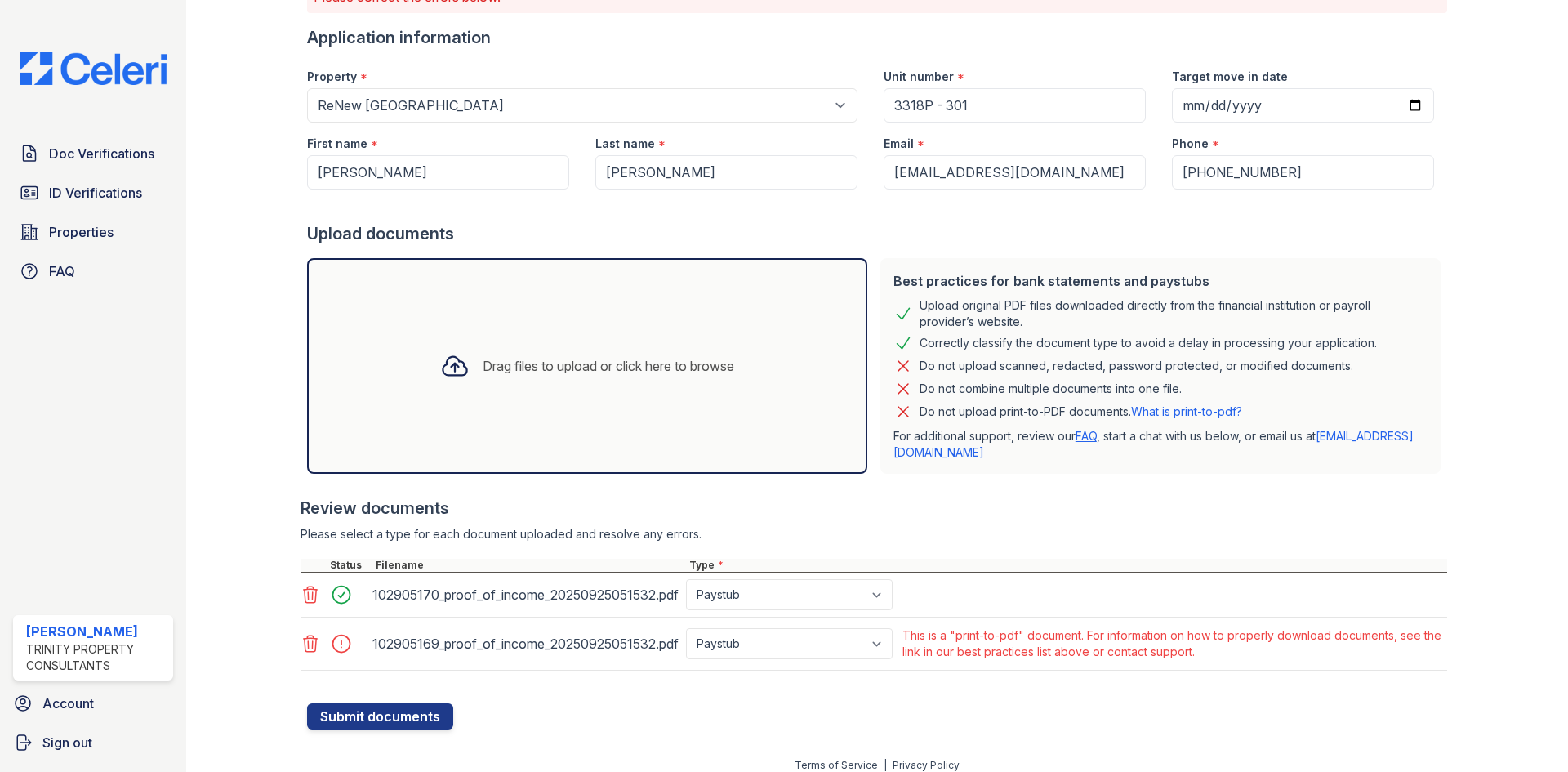
scroll to position [153, 0]
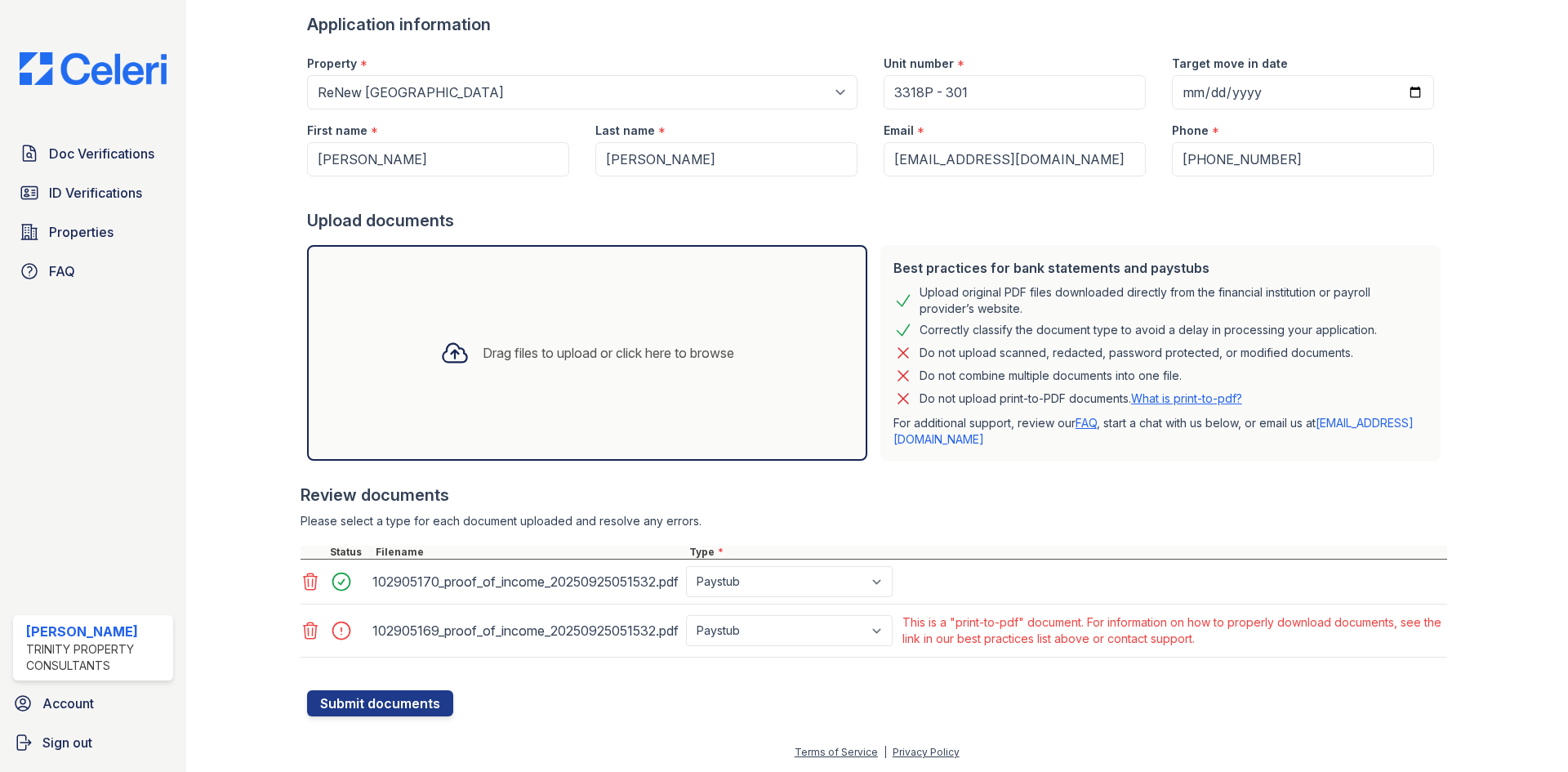
click at [304, 629] on icon at bounding box center [311, 631] width 20 height 20
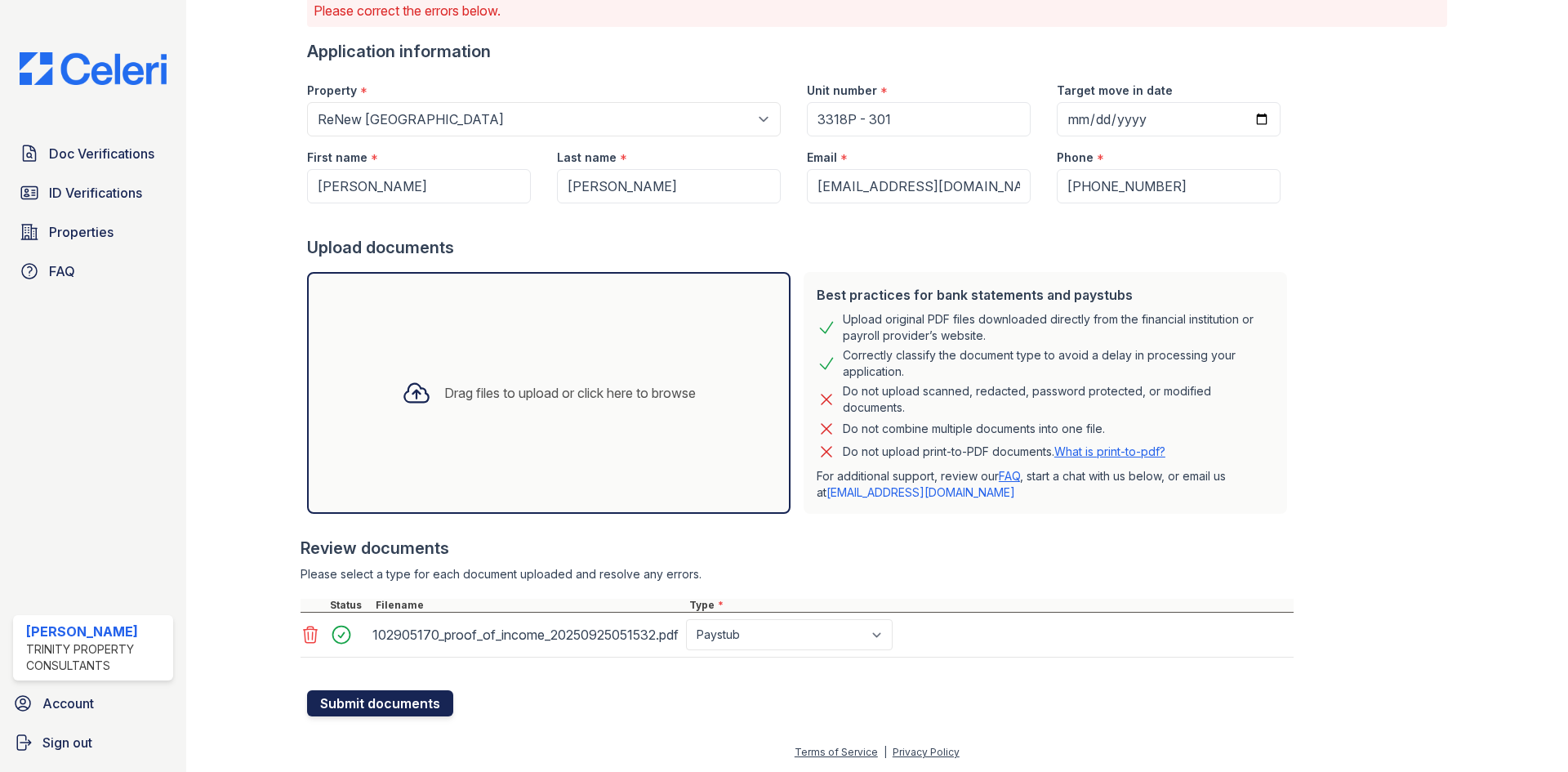
click at [423, 702] on button "Submit documents" at bounding box center [379, 703] width 146 height 26
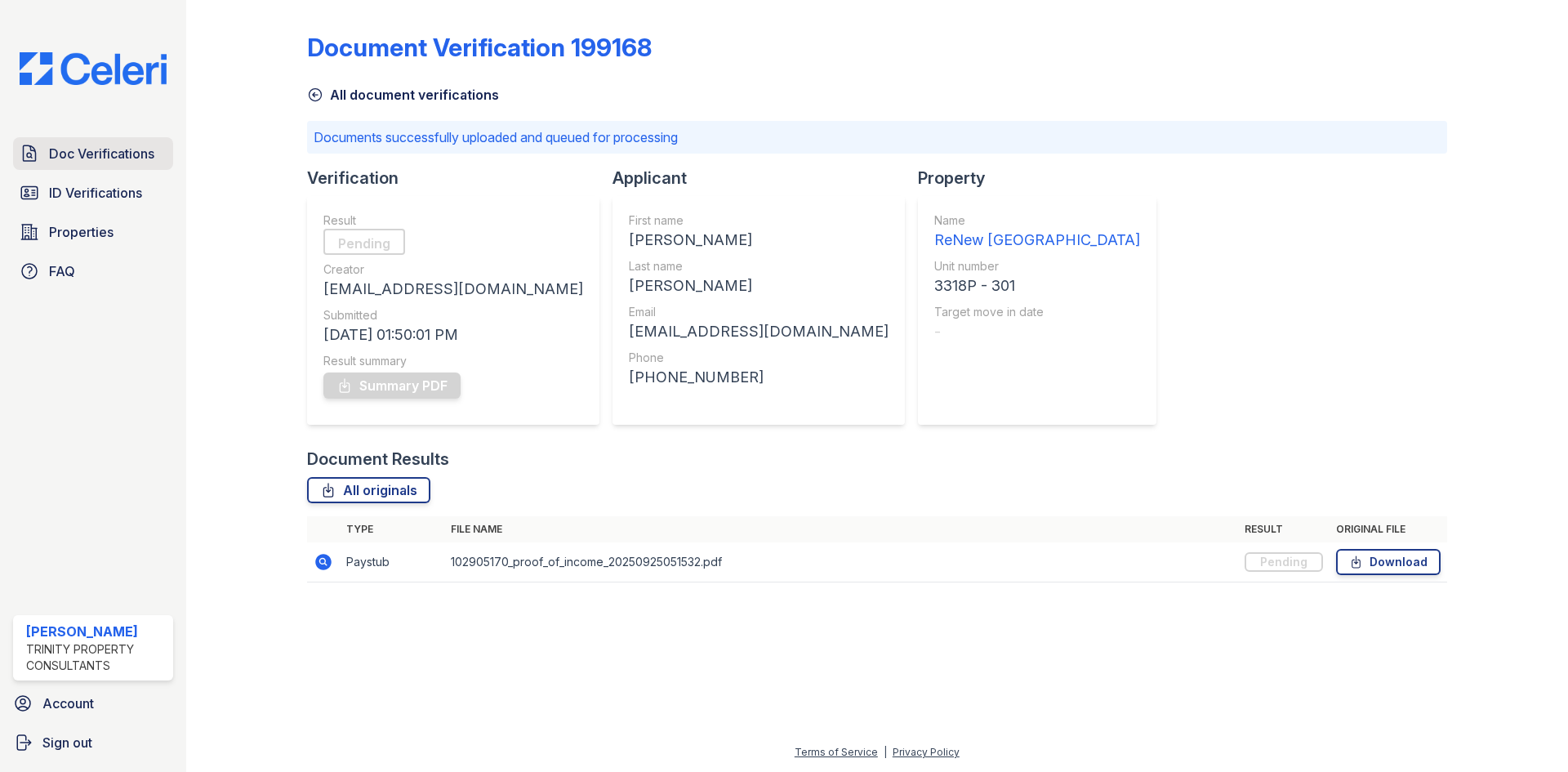
click at [133, 148] on span "Doc Verifications" at bounding box center [102, 153] width 105 height 20
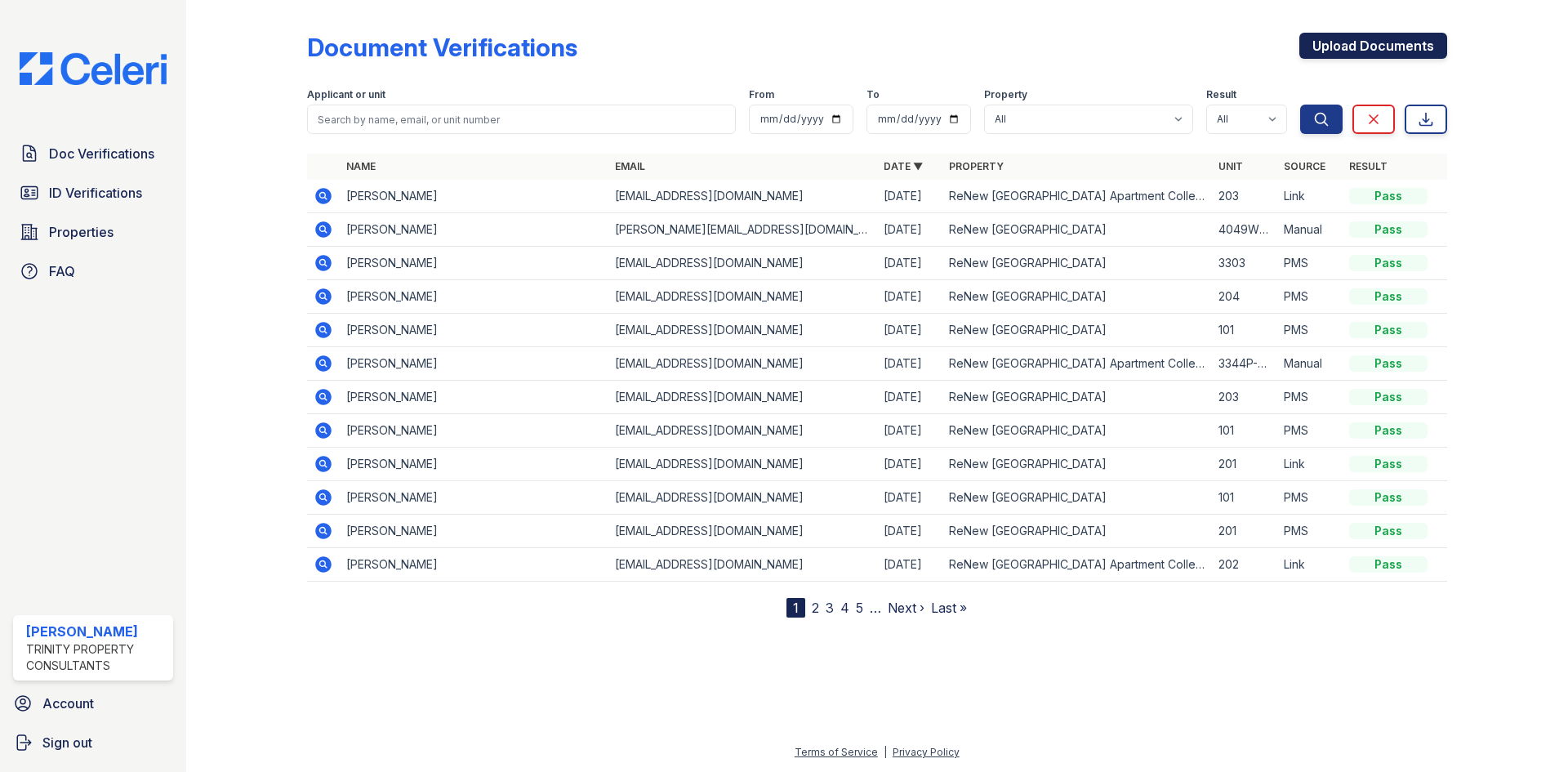
click at [1428, 58] on link "Upload Documents" at bounding box center [1373, 45] width 148 height 26
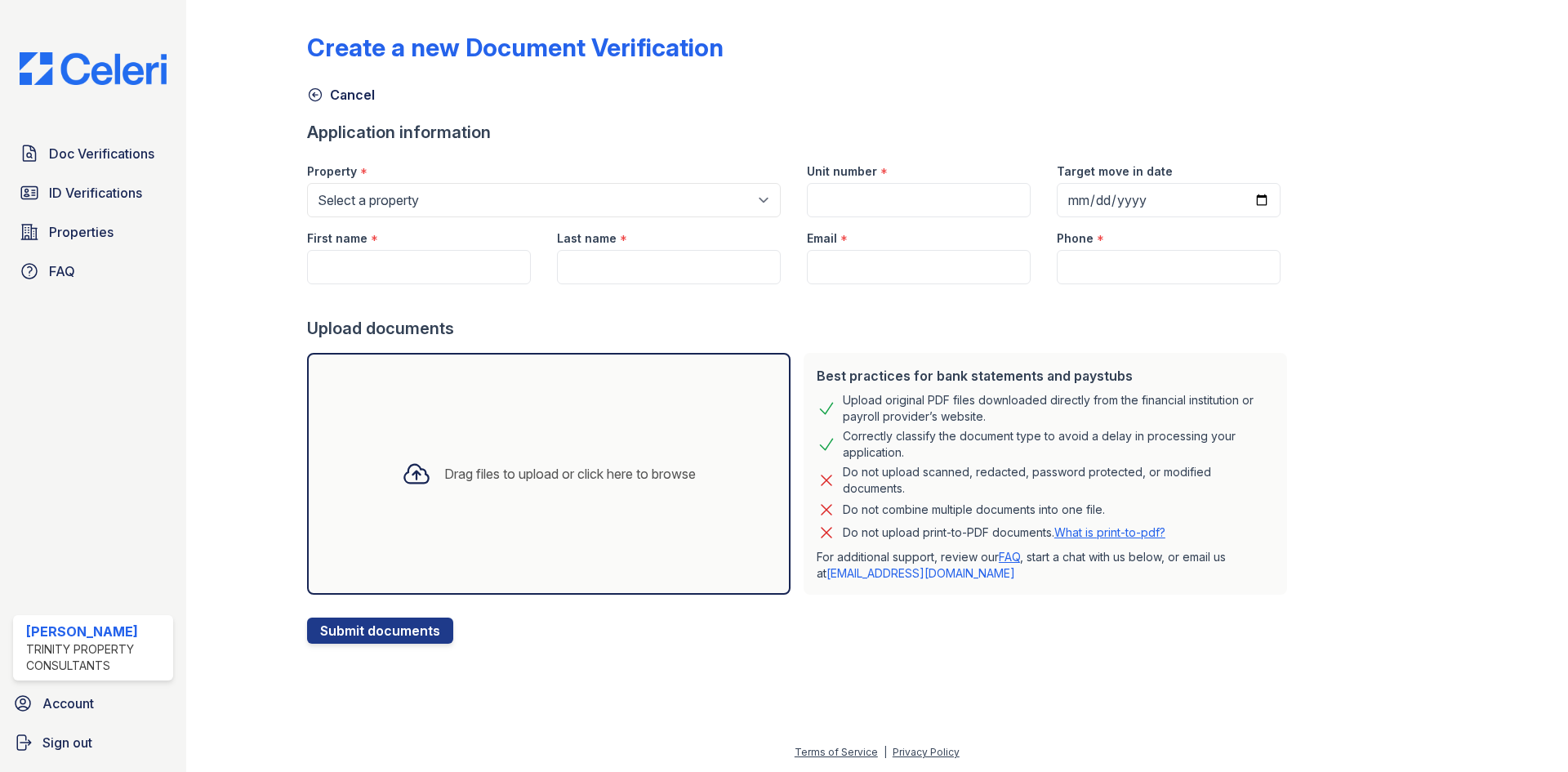
drag, startPoint x: 373, startPoint y: 180, endPoint x: 376, endPoint y: 220, distance: 40.1
click at [374, 180] on div "Property *" at bounding box center [544, 166] width 473 height 33
click at [377, 198] on select "Select a property ReNew Woodland Ranch Apartment Collection ReNew Woodland Ranc…" at bounding box center [544, 199] width 473 height 34
select select "141"
click at [307, 183] on select "Select a property ReNew Woodland Ranch Apartment Collection ReNew Woodland Ranc…" at bounding box center [544, 199] width 473 height 34
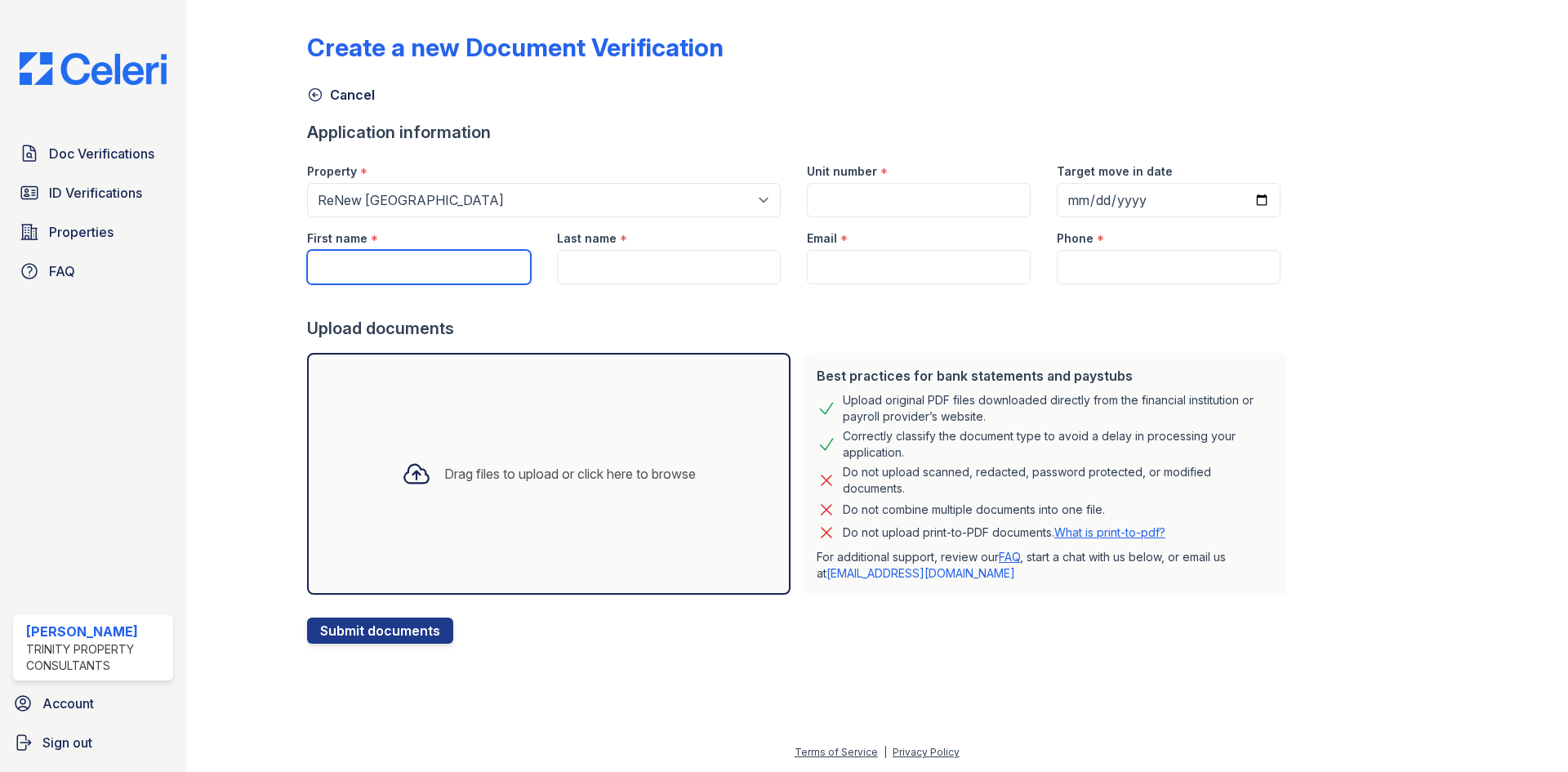
click at [383, 263] on input "First name" at bounding box center [418, 267] width 223 height 34
type input "[PERSON_NAME]"
click at [575, 277] on input "Last name" at bounding box center [669, 267] width 223 height 34
type input "King"
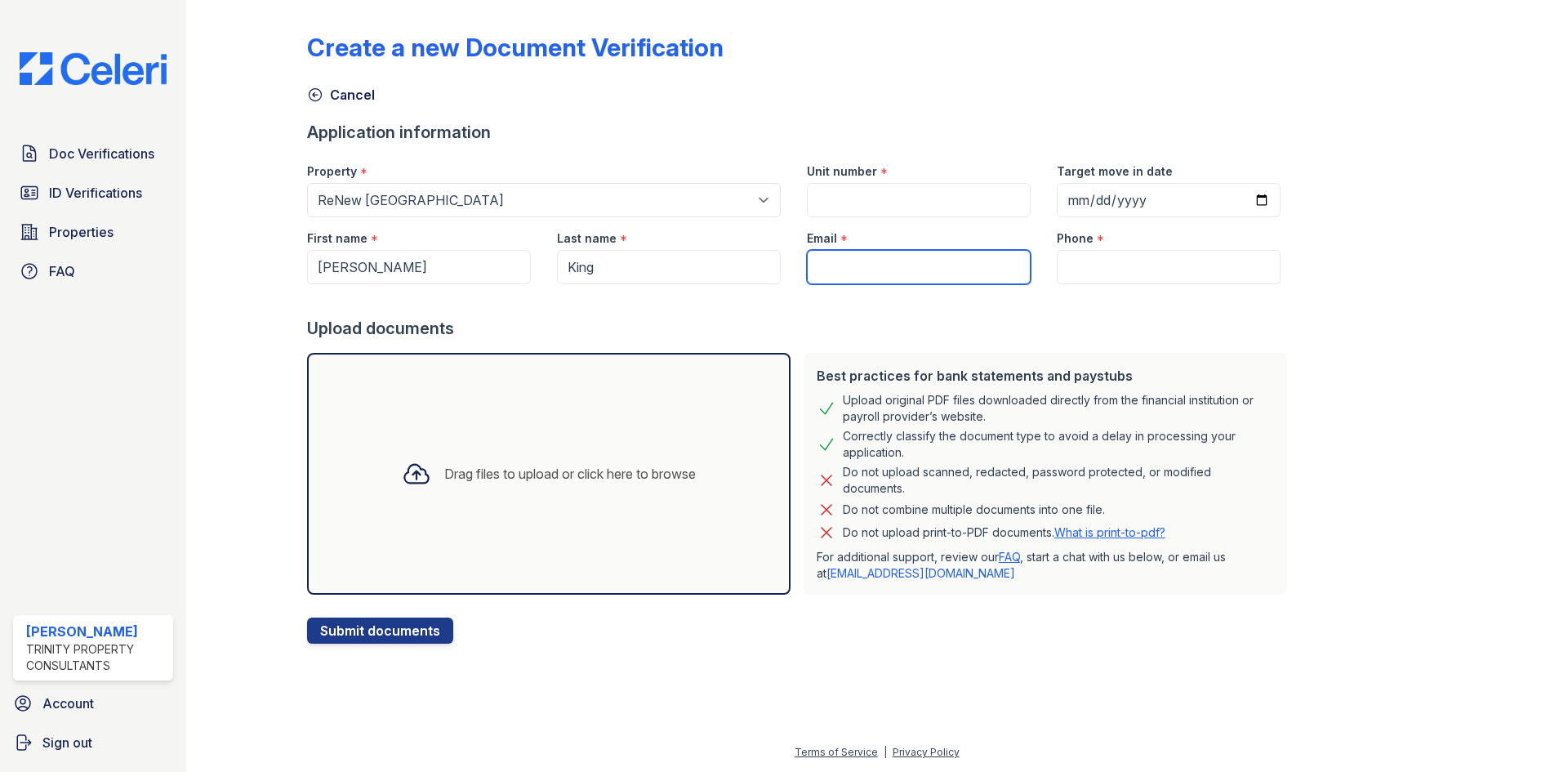
click at [863, 268] on input "Email" at bounding box center [919, 267] width 223 height 34
paste input "[EMAIL_ADDRESS][DOMAIN_NAME]"
type input "[EMAIL_ADDRESS][DOMAIN_NAME]"
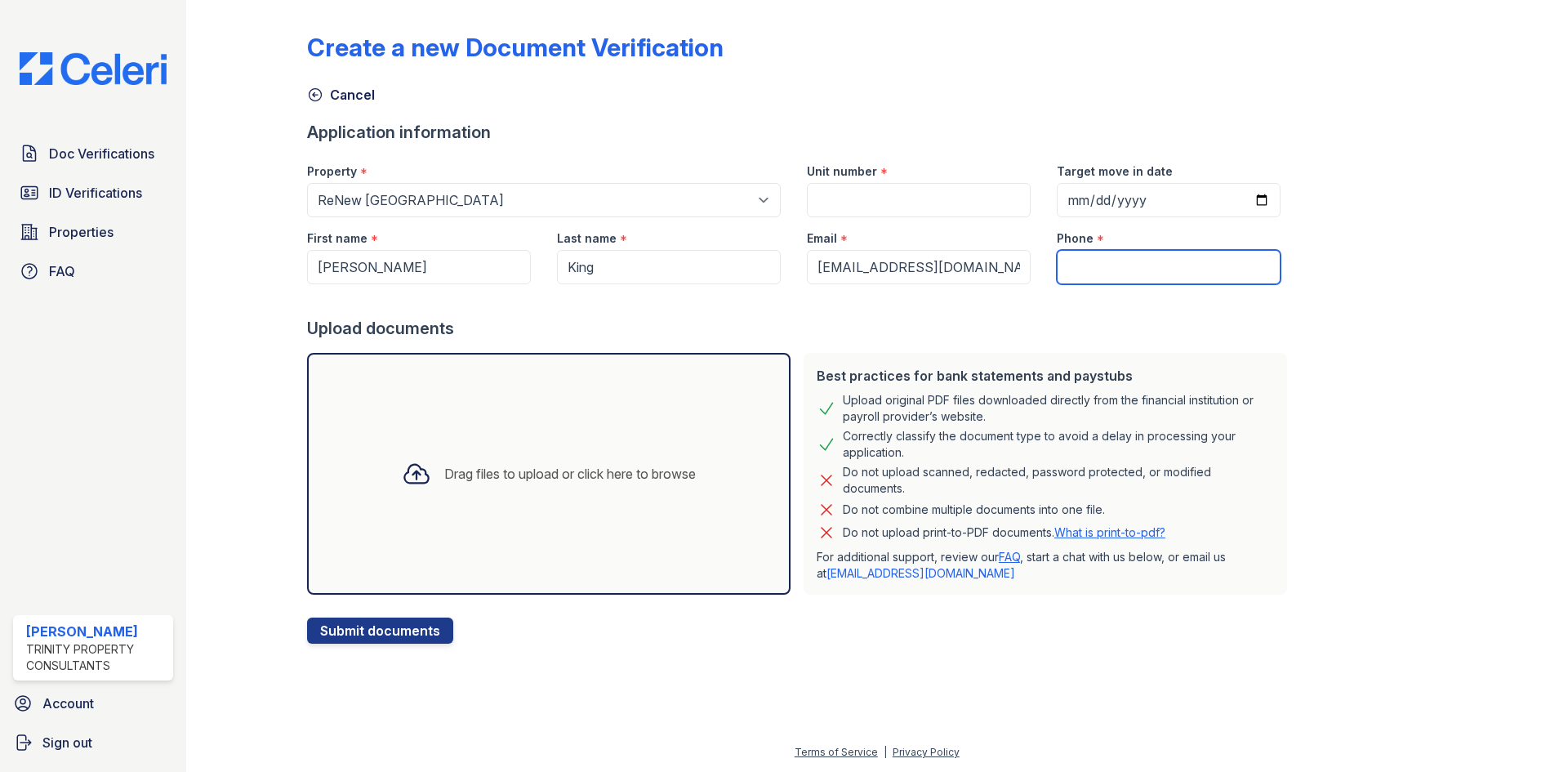
click at [1155, 264] on input "Phone" at bounding box center [1169, 267] width 223 height 34
paste input "260-336-1147"
type input "260-336-1147"
click at [864, 206] on input "Unit number" at bounding box center [919, 199] width 223 height 34
paste input "3318P - 301"
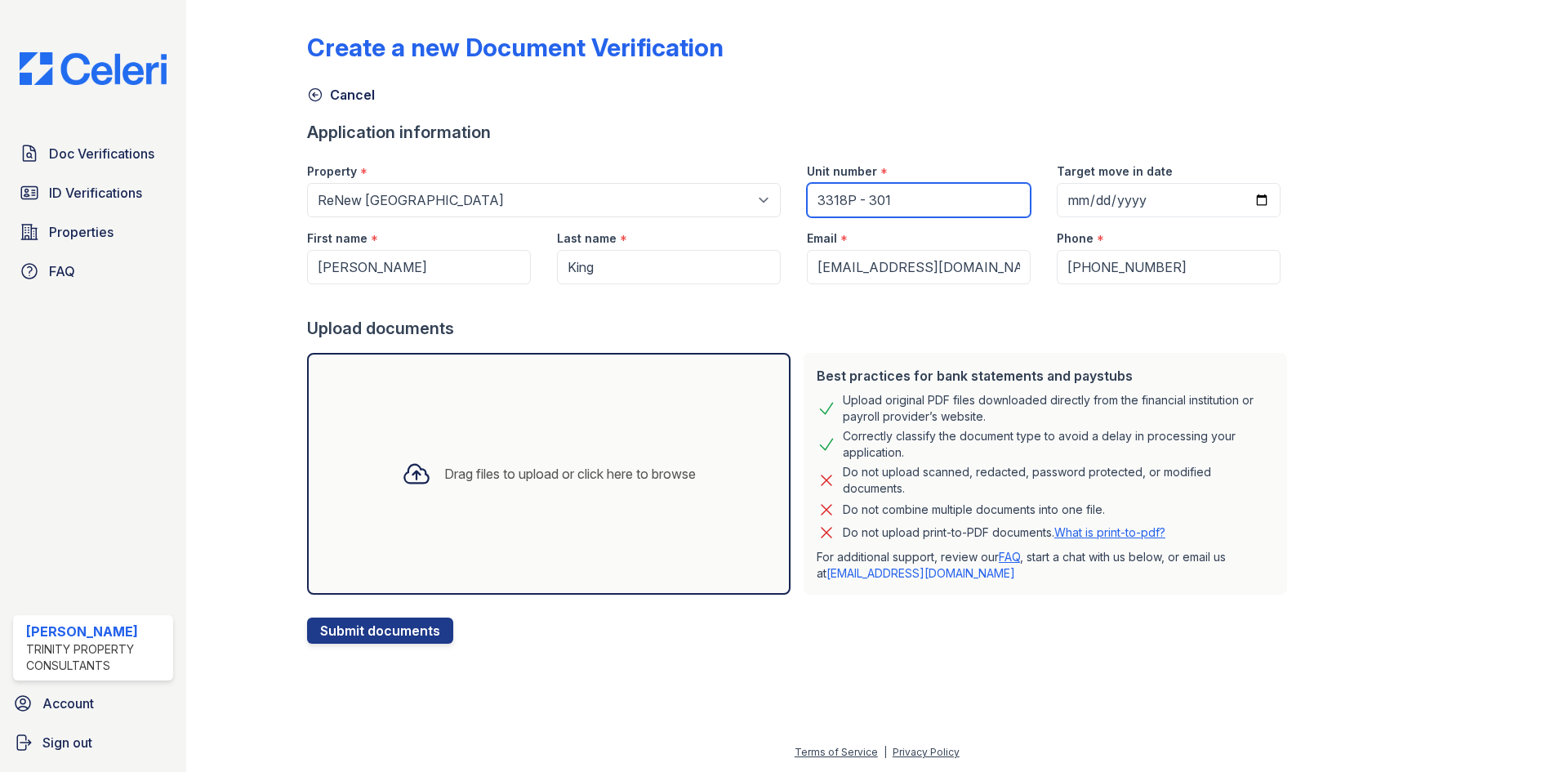
type input "3318P - 301"
click at [623, 489] on div "Drag files to upload or click here to browse" at bounding box center [549, 474] width 320 height 56
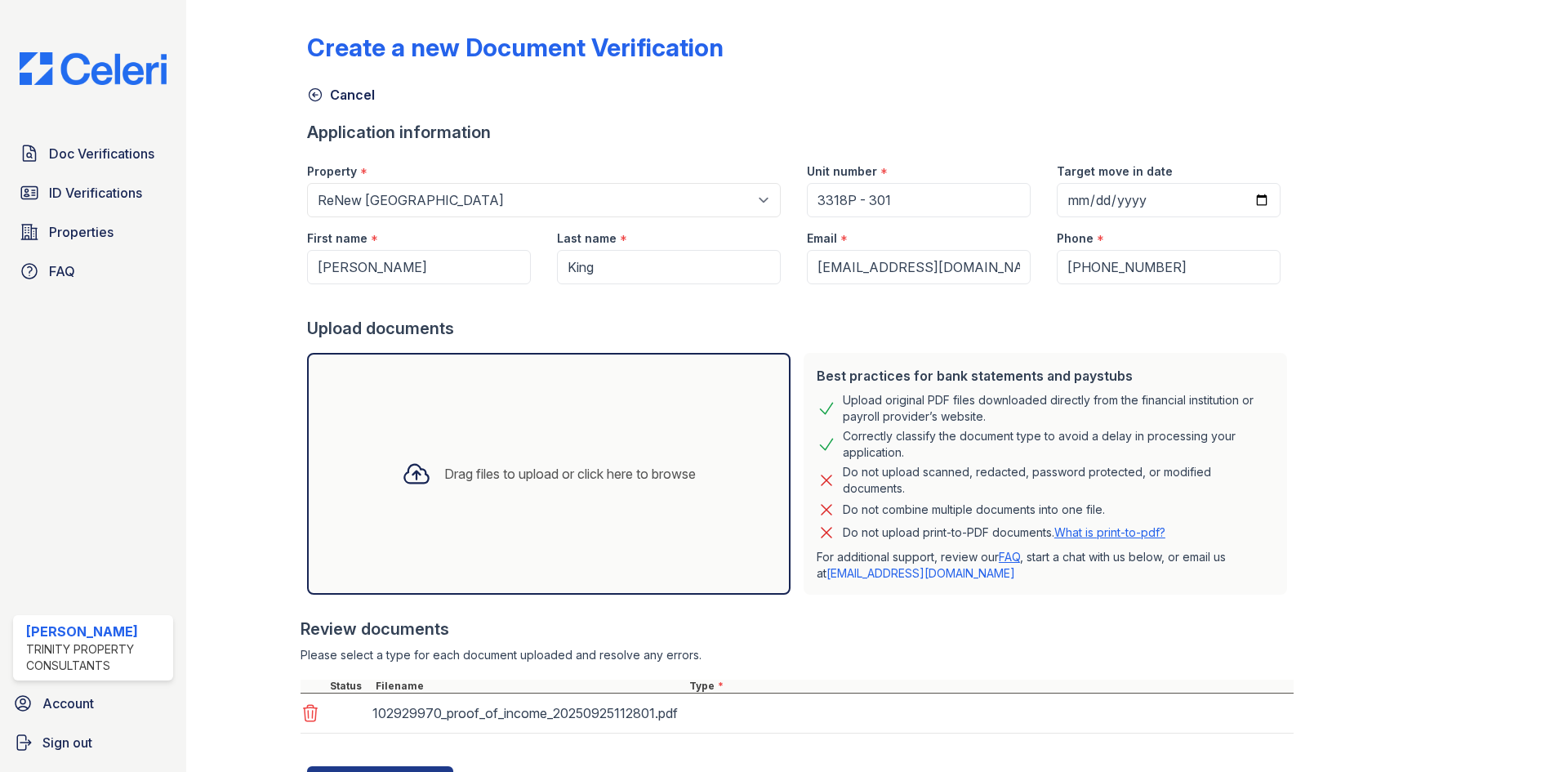
click at [609, 475] on div "Drag files to upload or click here to browse" at bounding box center [570, 474] width 252 height 20
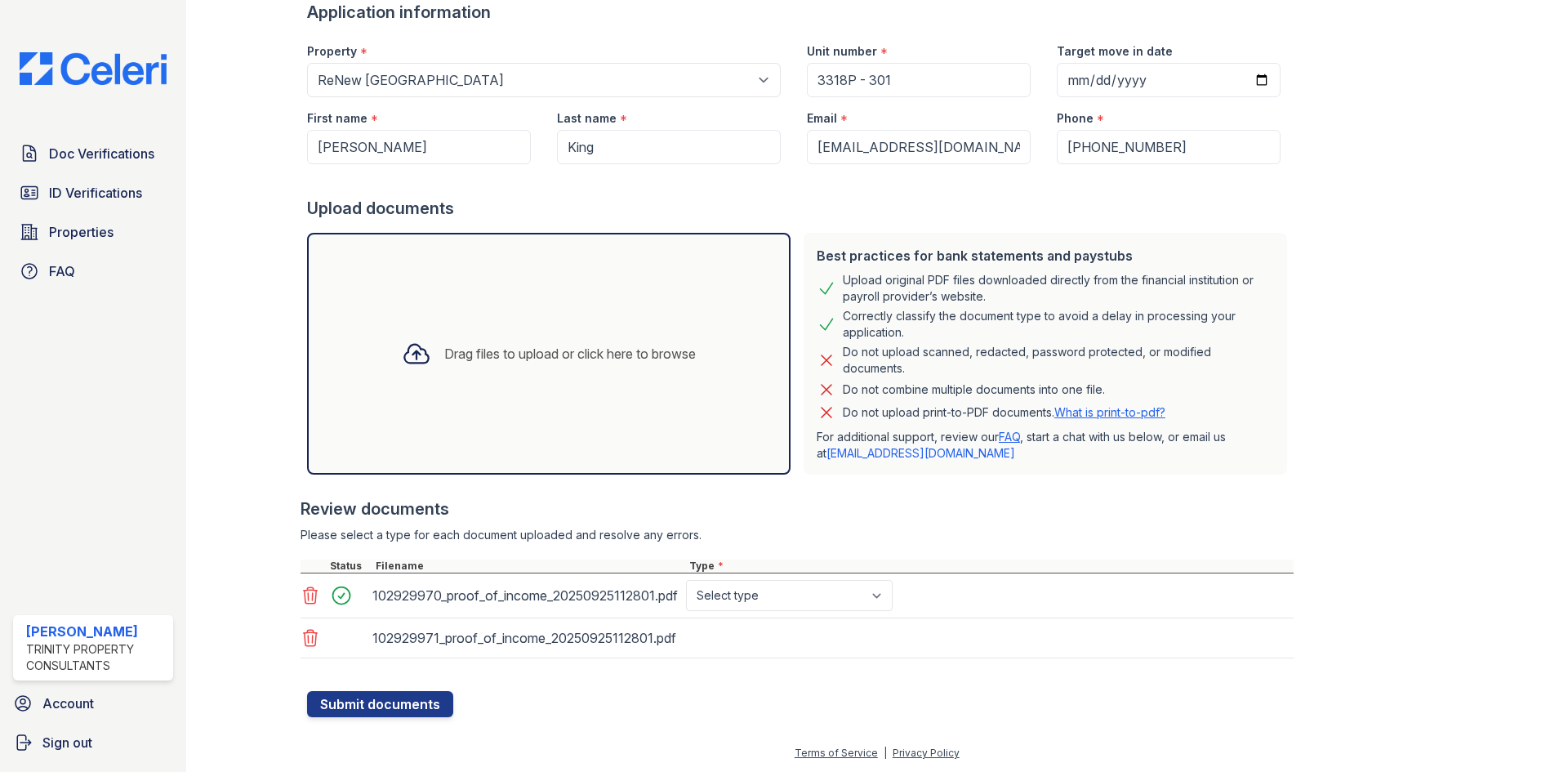
scroll to position [121, 0]
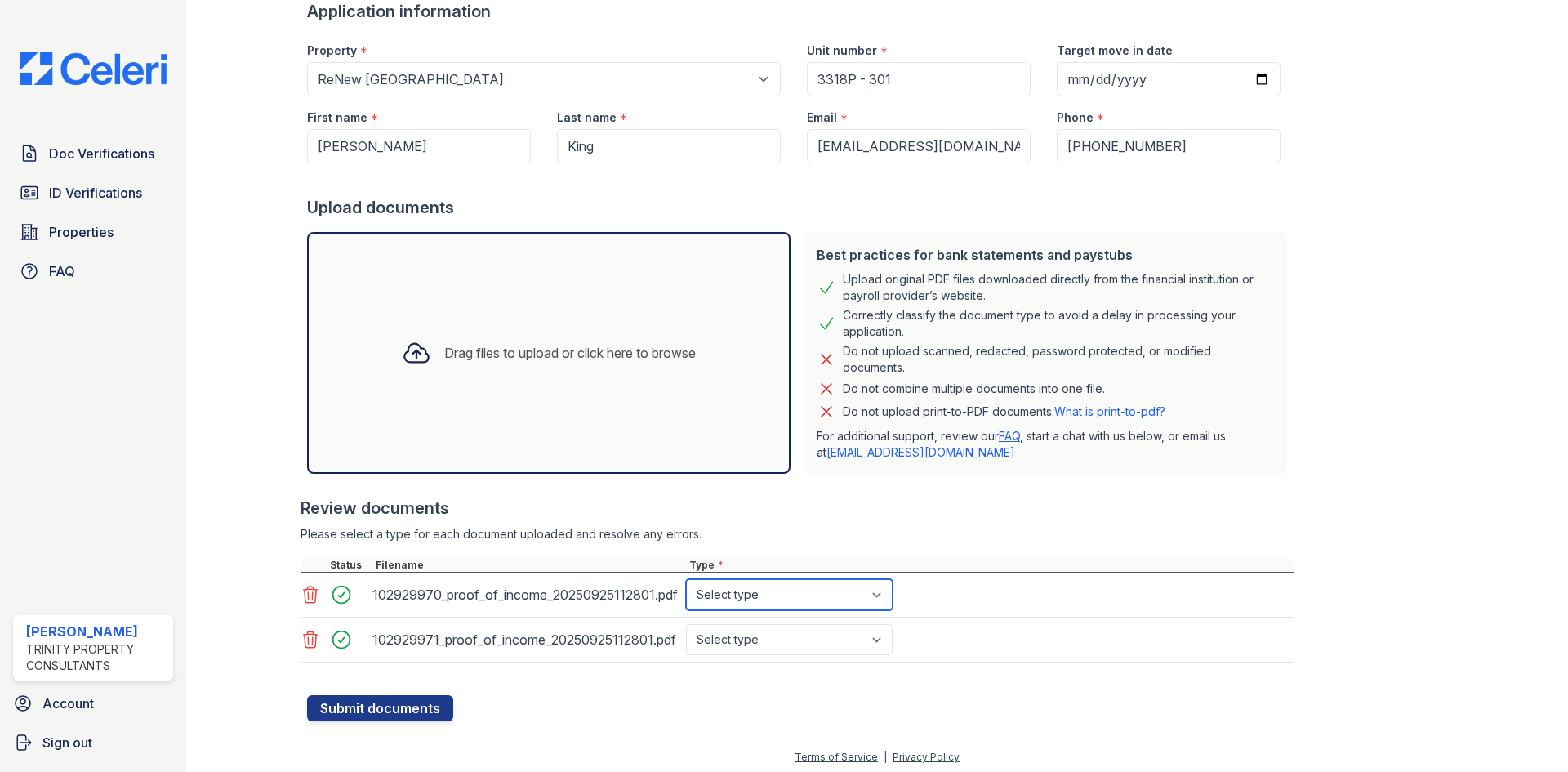
click at [782, 599] on select "Select type Paystub Bank Statement Offer Letter Tax Documents Benefit Award Let…" at bounding box center [789, 594] width 207 height 31
select select "paystub"
click at [686, 579] on select "Select type Paystub Bank Statement Offer Letter Tax Documents Benefit Award Let…" at bounding box center [789, 594] width 207 height 31
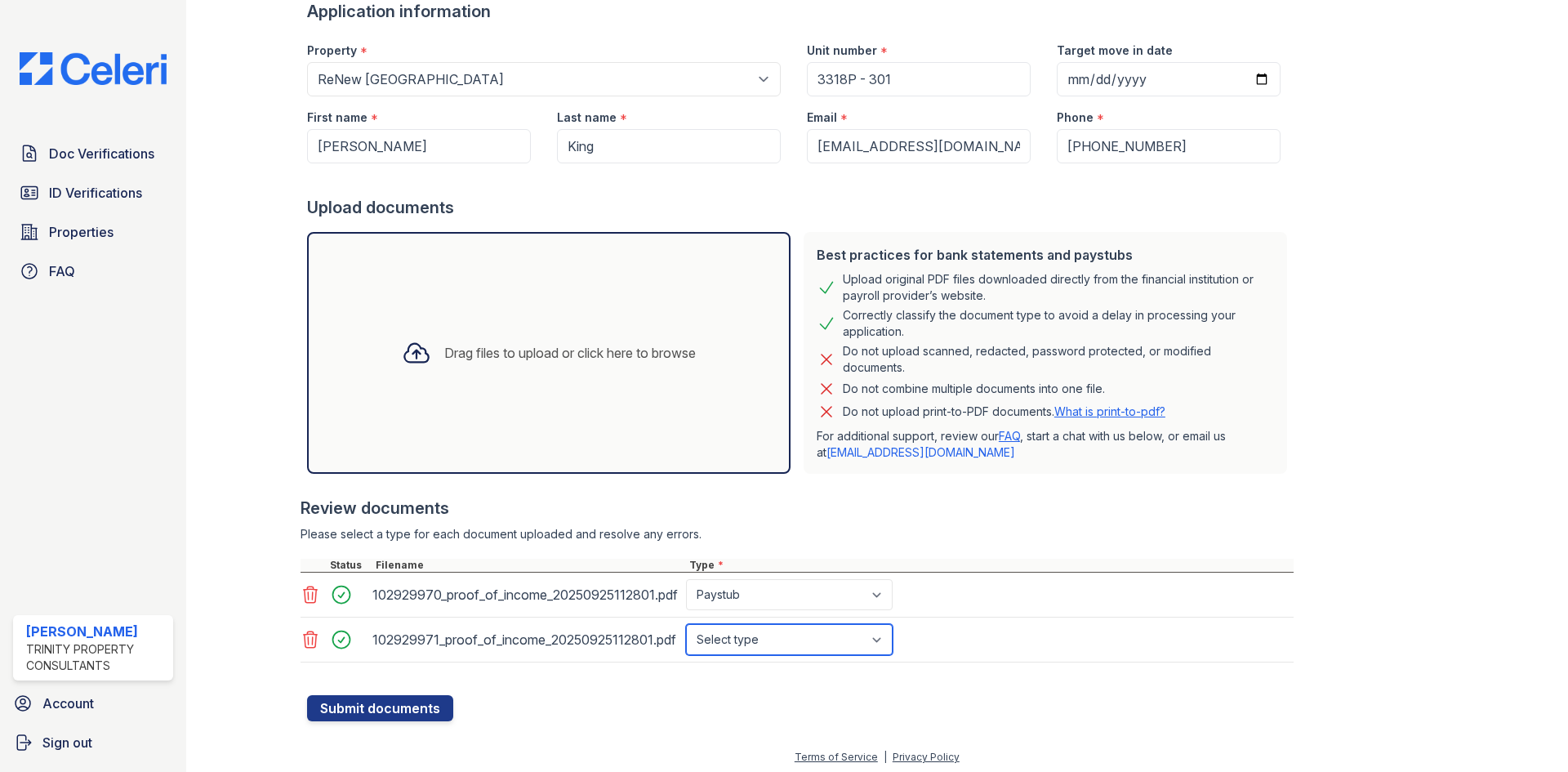
click at [777, 644] on select "Select type Paystub Bank Statement Offer Letter Tax Documents Benefit Award Let…" at bounding box center [789, 639] width 207 height 31
select select "paystub"
click at [686, 624] on select "Select type Paystub Bank Statement Offer Letter Tax Documents Benefit Award Let…" at bounding box center [789, 639] width 207 height 31
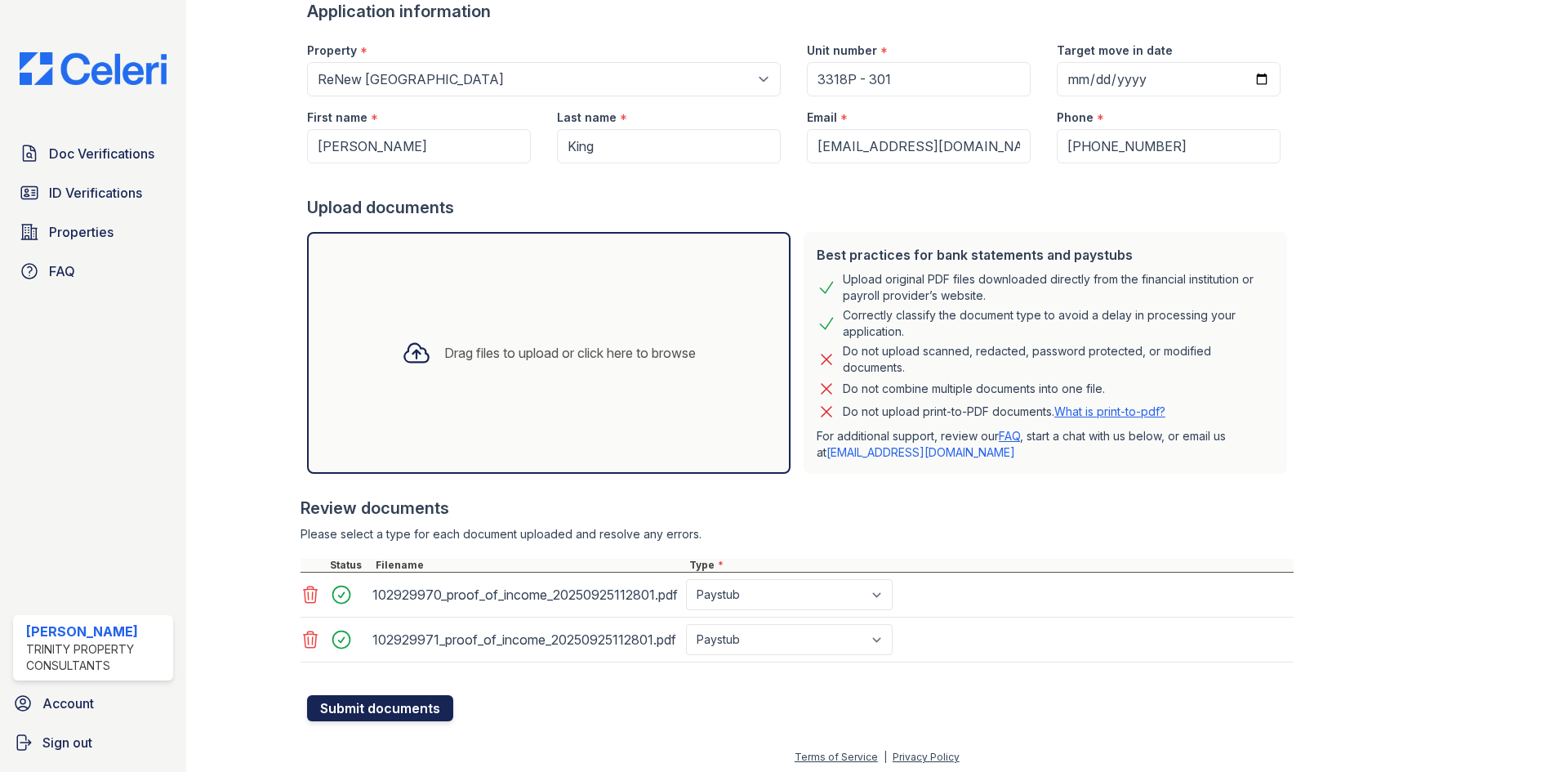
click at [366, 708] on button "Submit documents" at bounding box center [379, 708] width 146 height 26
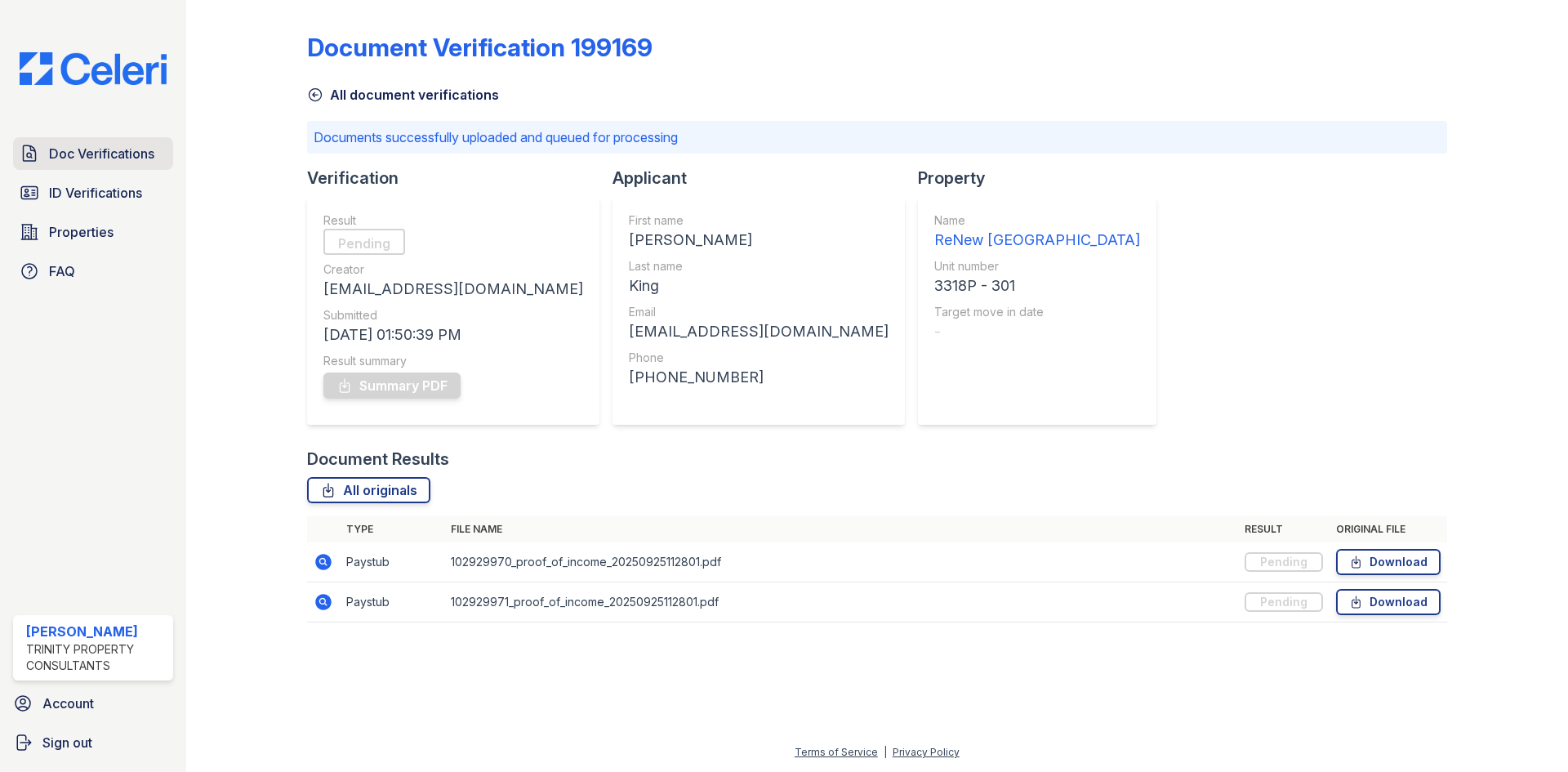
click at [108, 158] on span "Doc Verifications" at bounding box center [102, 153] width 105 height 20
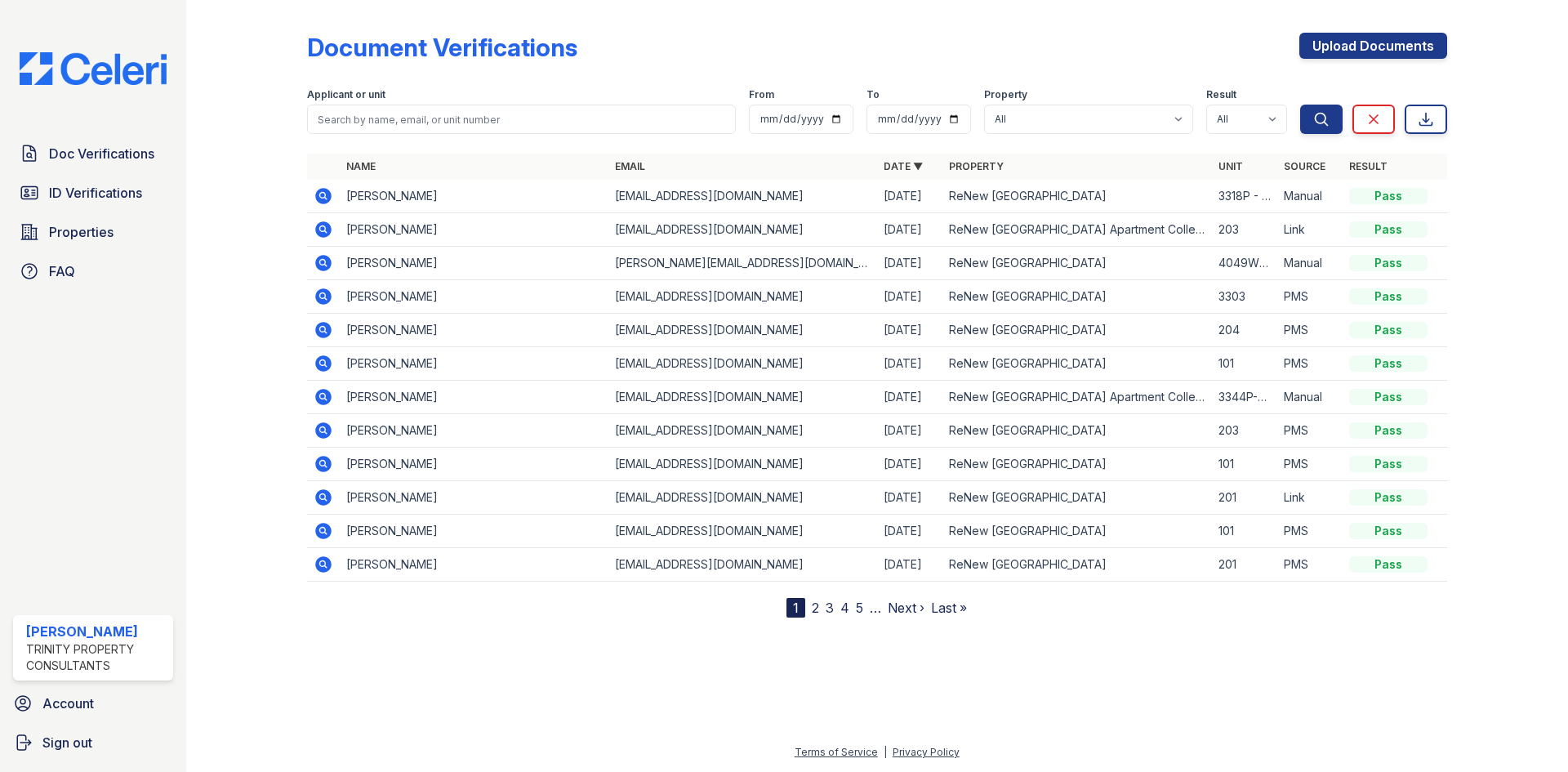
click at [323, 188] on icon at bounding box center [323, 196] width 17 height 17
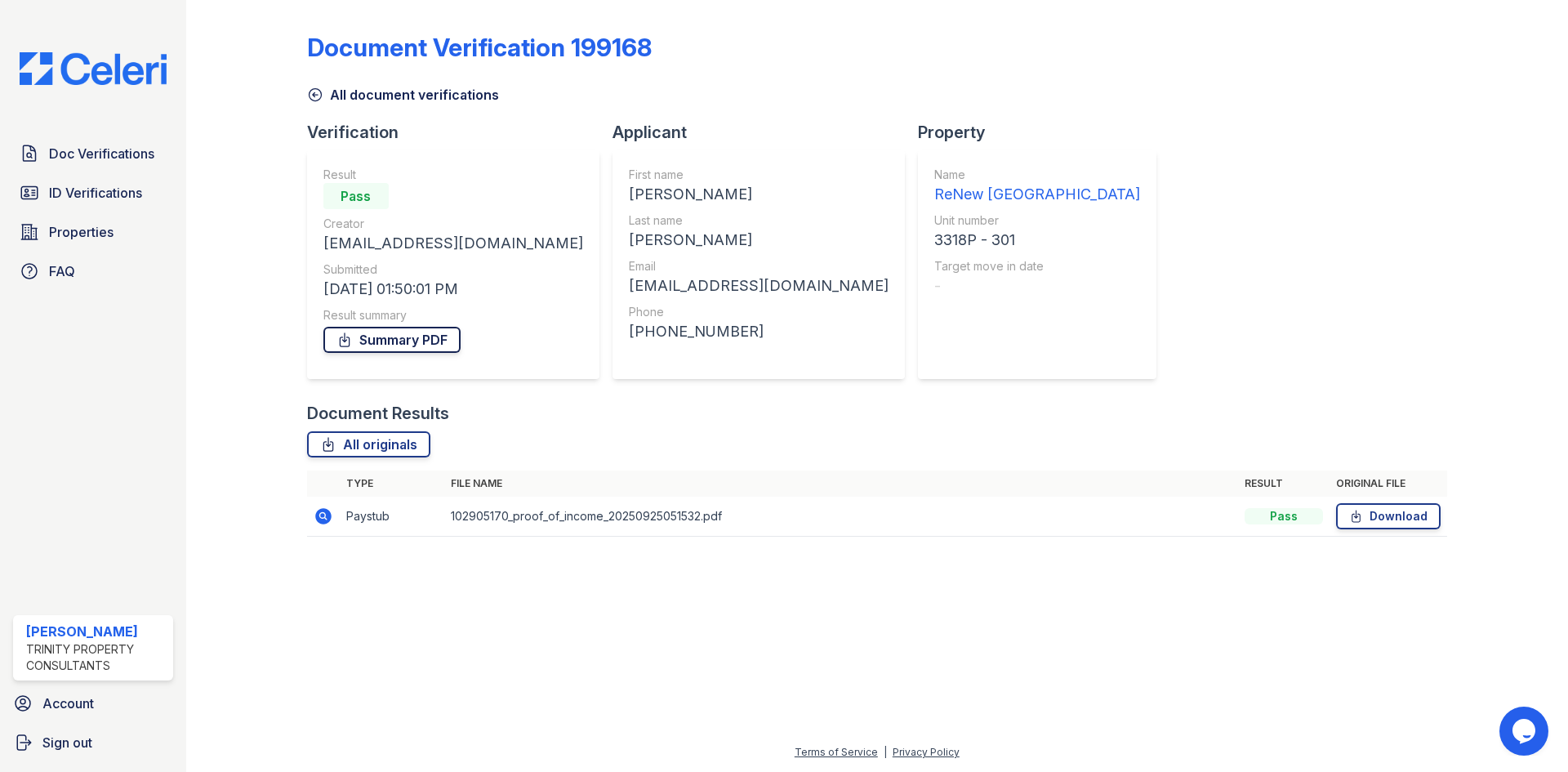
click at [381, 329] on link "Summary PDF" at bounding box center [392, 339] width 138 height 26
click at [126, 150] on span "Doc Verifications" at bounding box center [102, 153] width 105 height 20
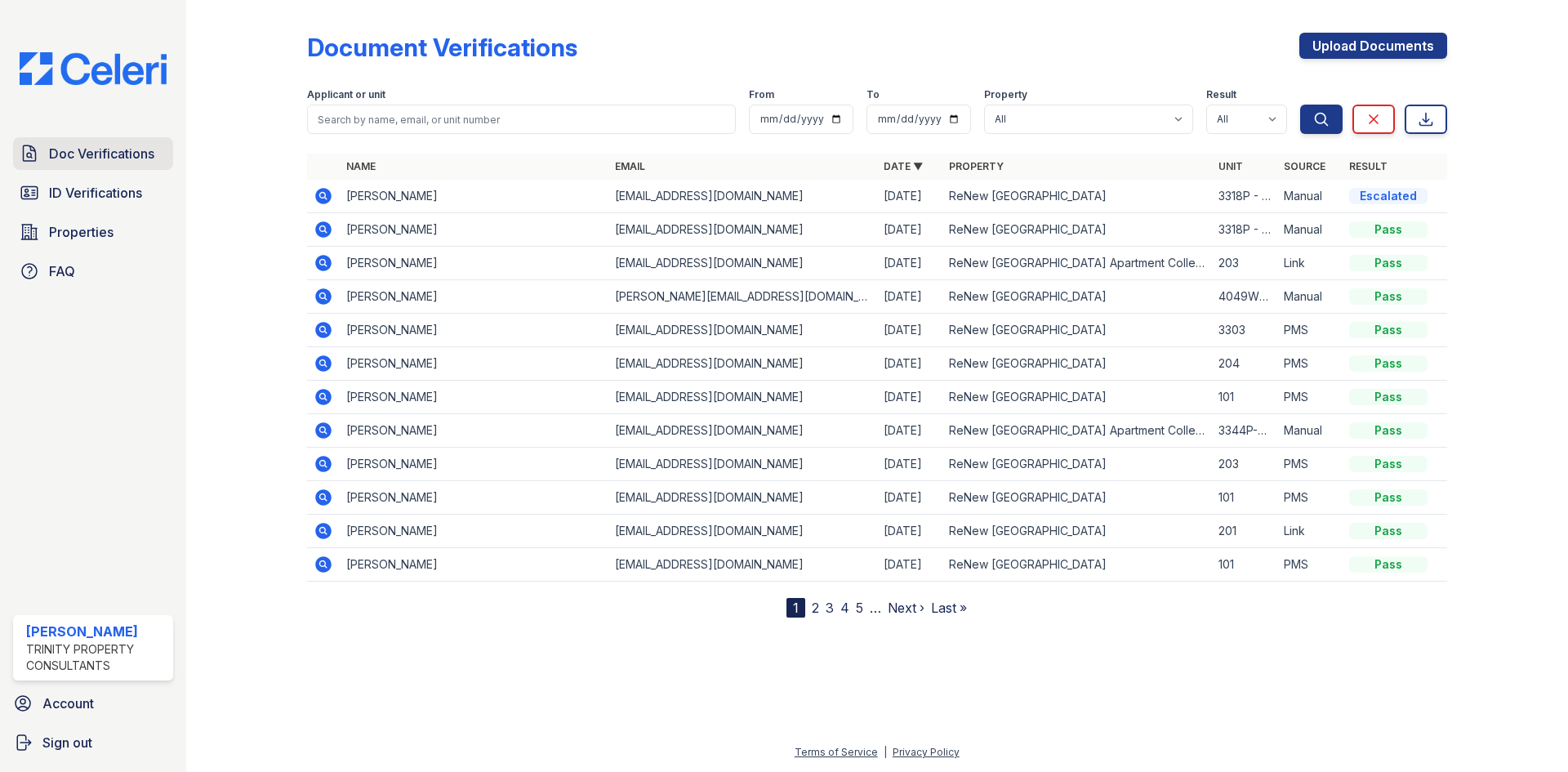
click at [112, 156] on span "Doc Verifications" at bounding box center [102, 153] width 105 height 20
click at [173, 238] on div "Doc Verifications ID Verifications Properties FAQ" at bounding box center [93, 213] width 173 height 150
click at [101, 147] on span "Doc Verifications" at bounding box center [102, 153] width 105 height 20
click at [328, 198] on icon at bounding box center [323, 196] width 17 height 17
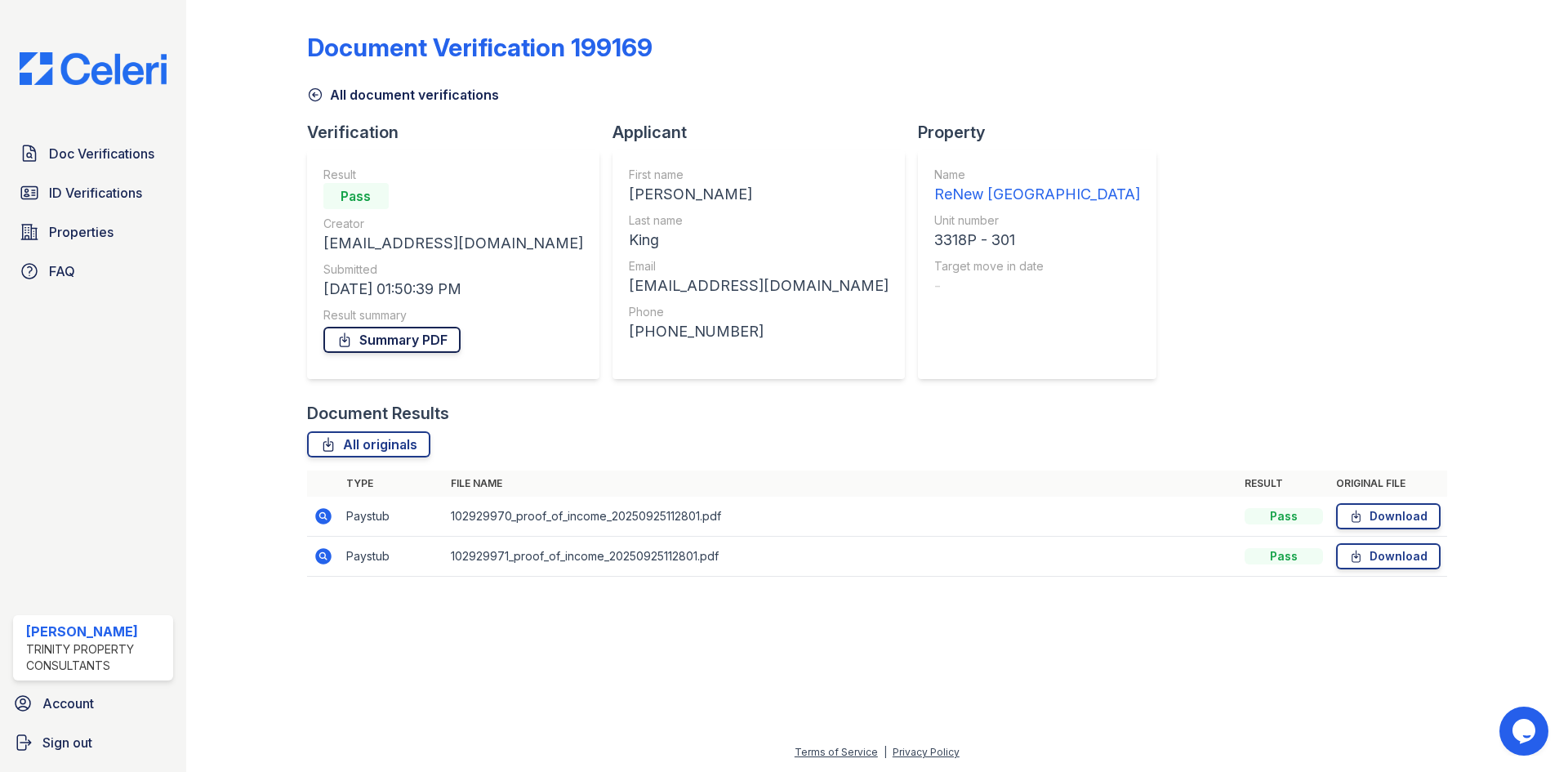
click at [410, 340] on link "Summary PDF" at bounding box center [392, 339] width 138 height 26
